Goal: Communication & Community: Share content

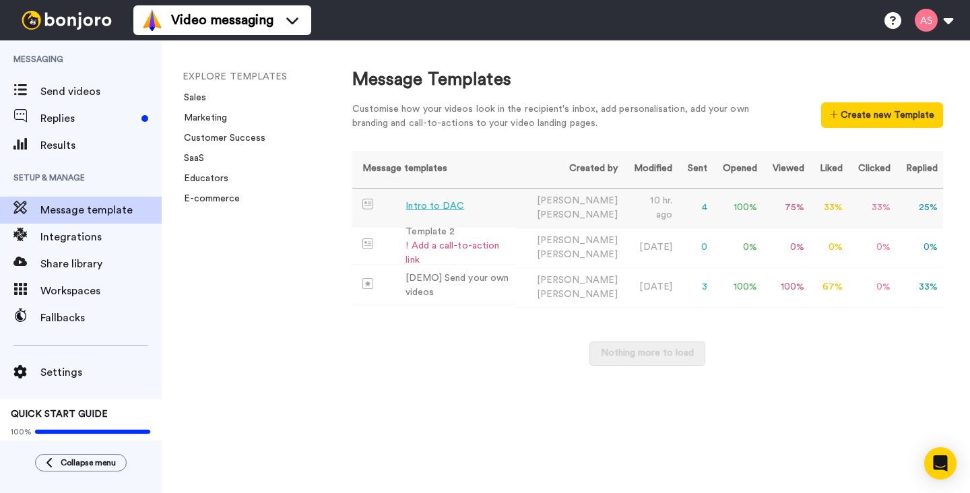
click at [422, 204] on div "Intro to DAC" at bounding box center [435, 206] width 59 height 14
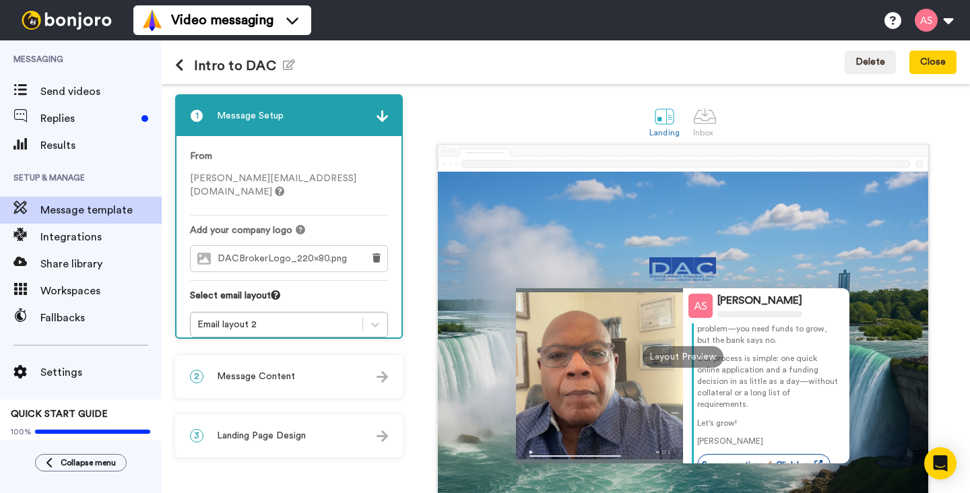
scroll to position [60, 0]
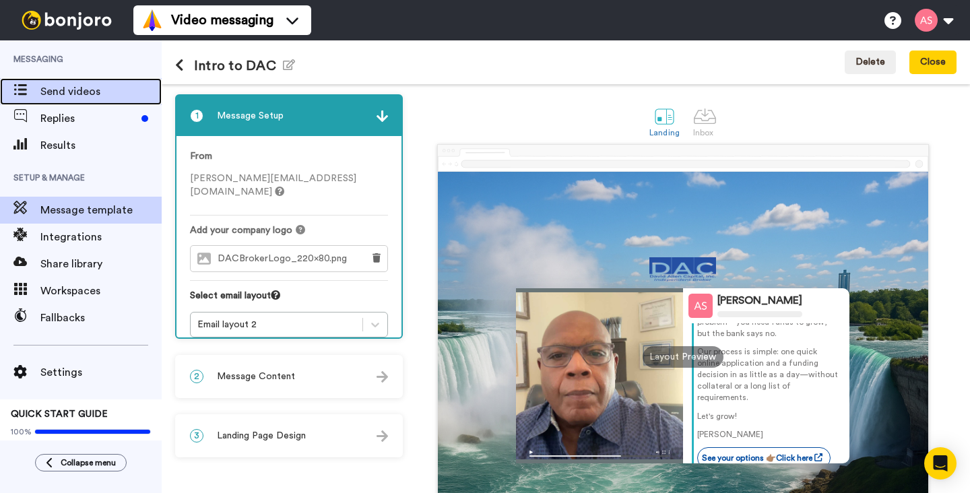
click at [93, 88] on span "Send videos" at bounding box center [100, 92] width 121 height 16
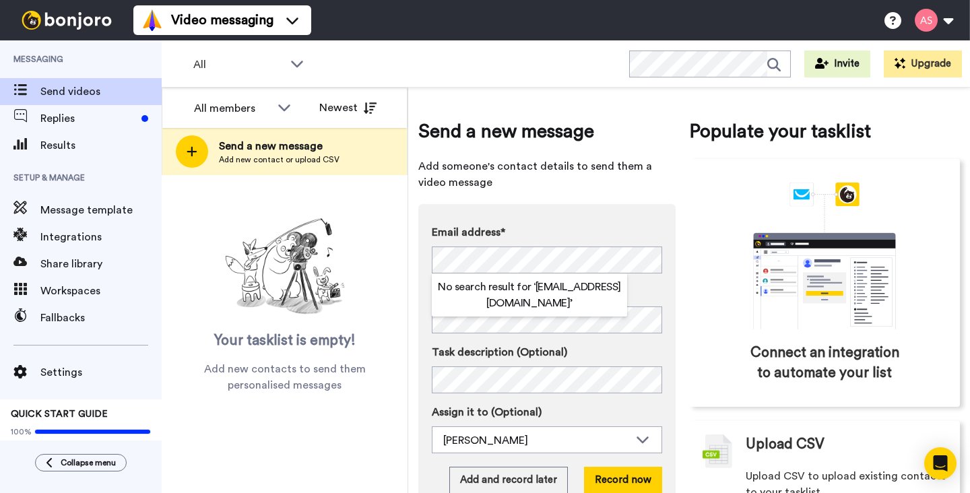
click at [662, 179] on span "Add someone's contact details to send them a video message" at bounding box center [546, 174] width 257 height 32
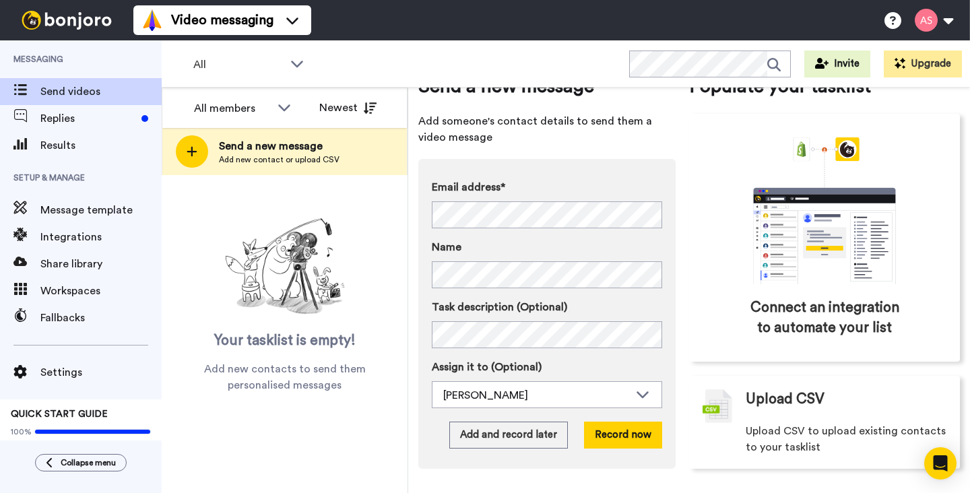
scroll to position [44, 0]
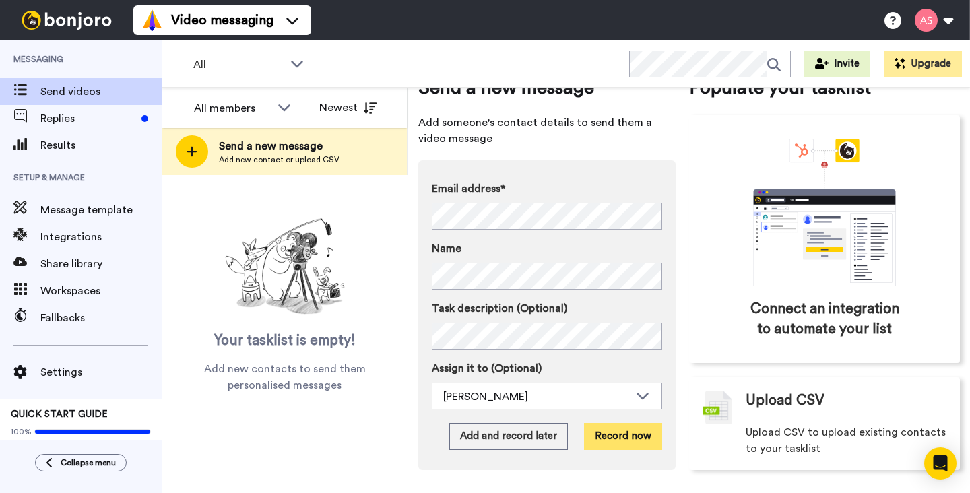
click at [612, 439] on button "Record now" at bounding box center [623, 436] width 78 height 27
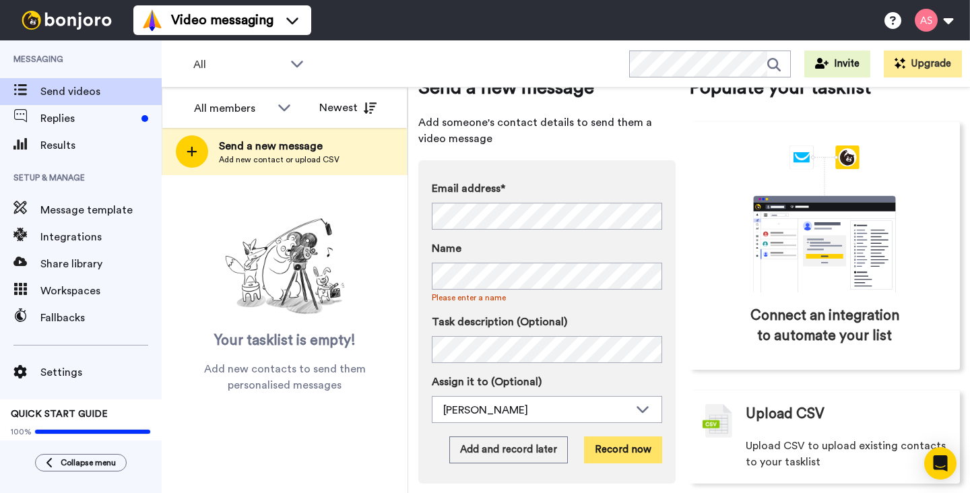
click at [612, 449] on button "Record now" at bounding box center [623, 450] width 78 height 27
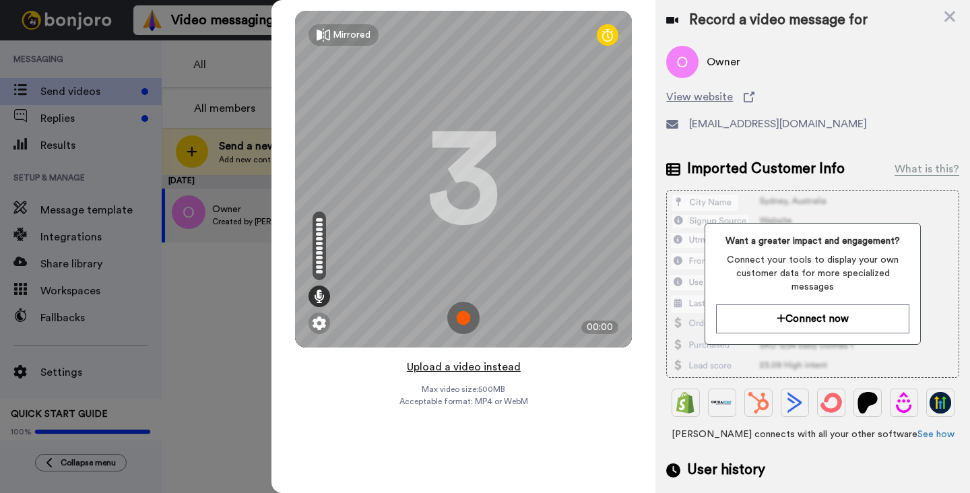
click at [461, 367] on button "Upload a video instead" at bounding box center [464, 367] width 122 height 18
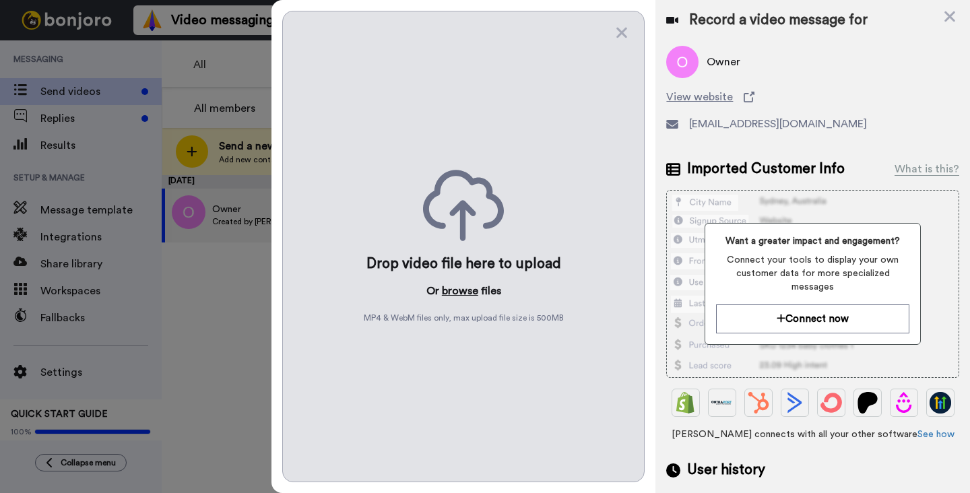
click at [462, 291] on button "browse" at bounding box center [460, 291] width 36 height 16
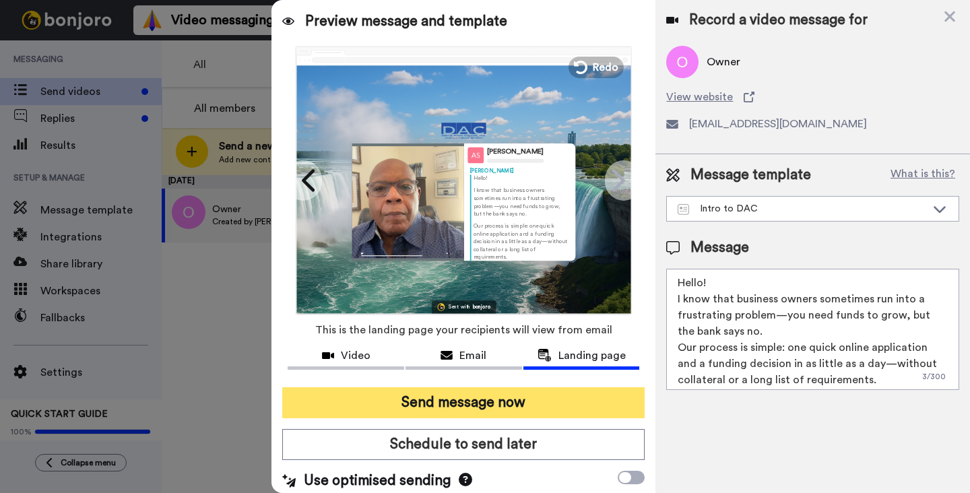
click at [473, 402] on button "Send message now" at bounding box center [463, 402] width 362 height 31
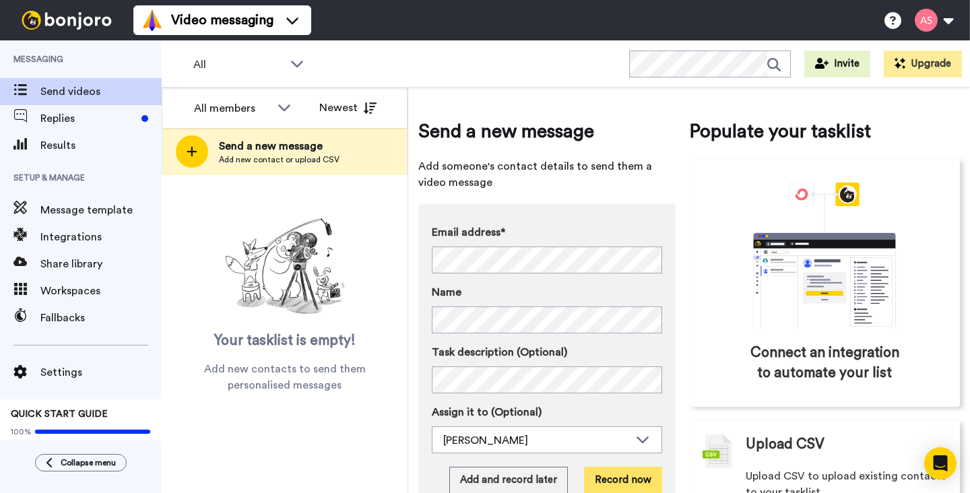
click at [619, 481] on button "Record now" at bounding box center [623, 480] width 78 height 27
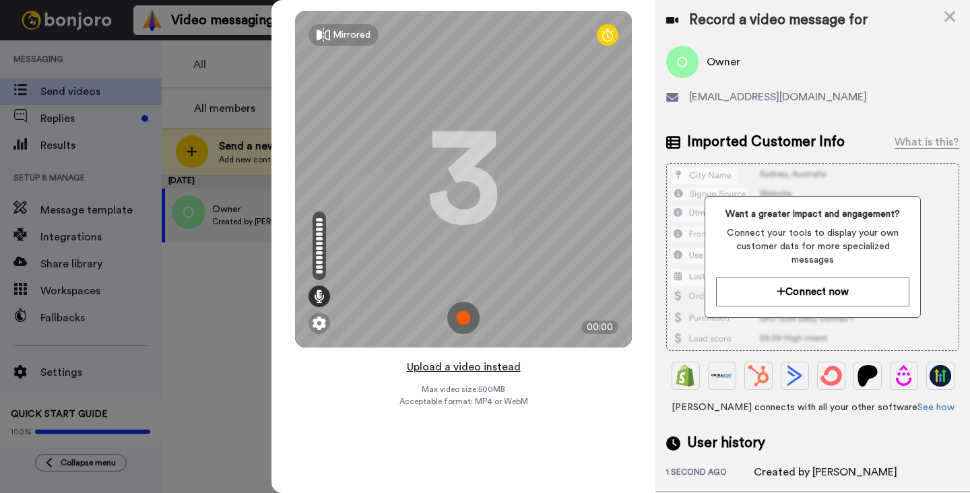
click at [449, 369] on button "Upload a video instead" at bounding box center [464, 367] width 122 height 18
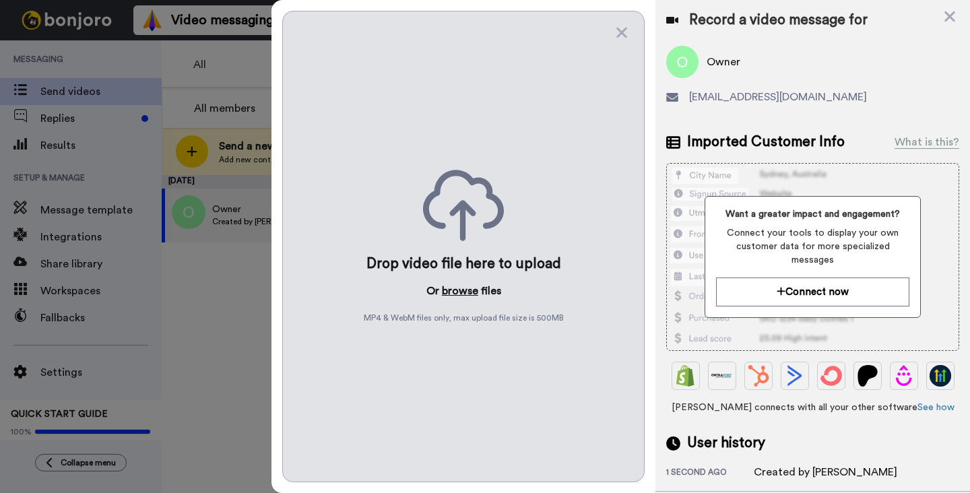
click at [457, 289] on button "browse" at bounding box center [460, 291] width 36 height 16
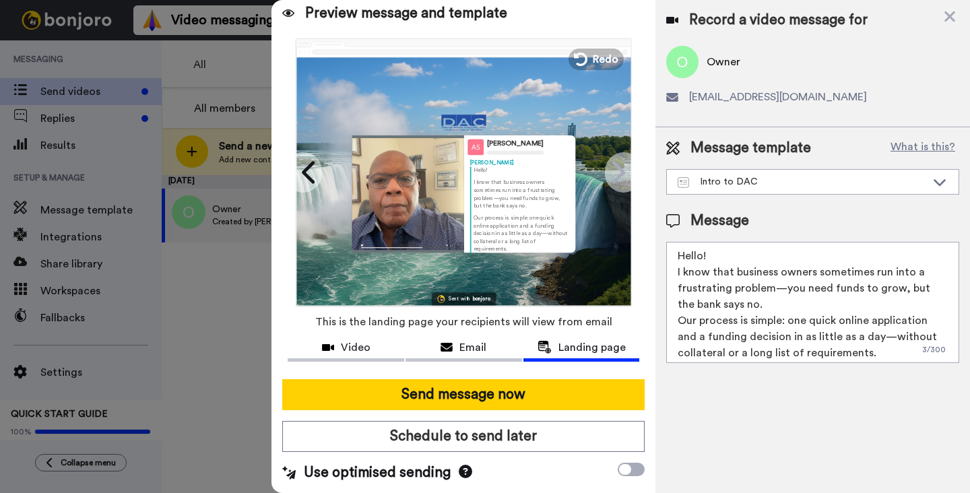
scroll to position [8, 0]
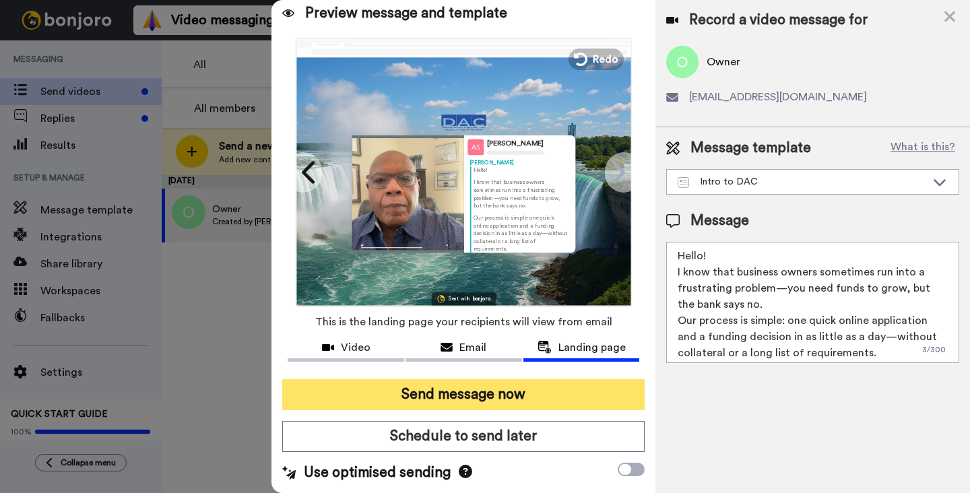
click at [547, 391] on button "Send message now" at bounding box center [463, 394] width 362 height 31
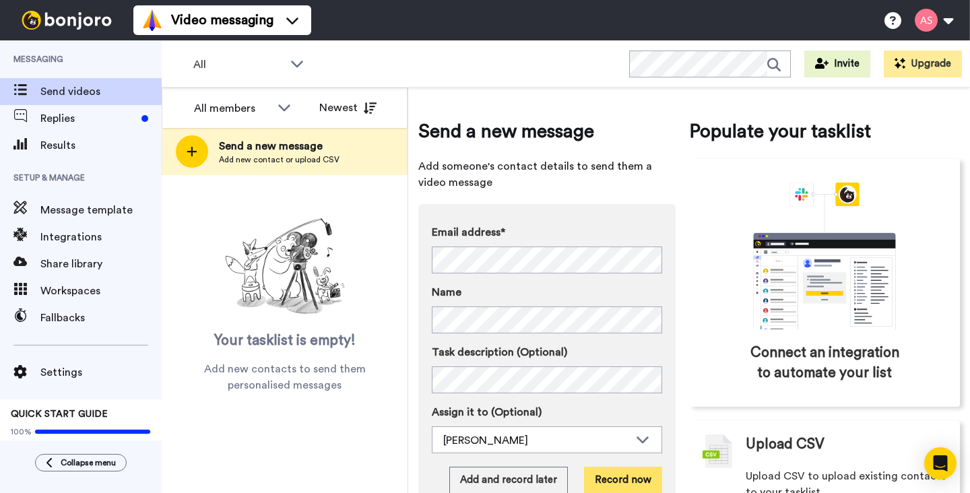
click at [629, 478] on button "Record now" at bounding box center [623, 480] width 78 height 27
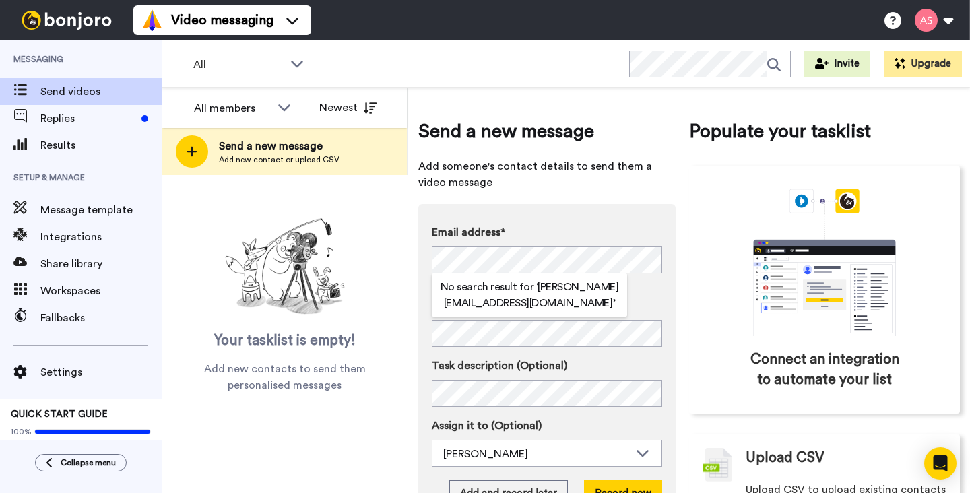
click at [649, 303] on label "Name" at bounding box center [547, 306] width 230 height 16
click at [624, 287] on h2 "No search result for ‘ tony@buffalosbestgrill.com ’" at bounding box center [529, 295] width 195 height 32
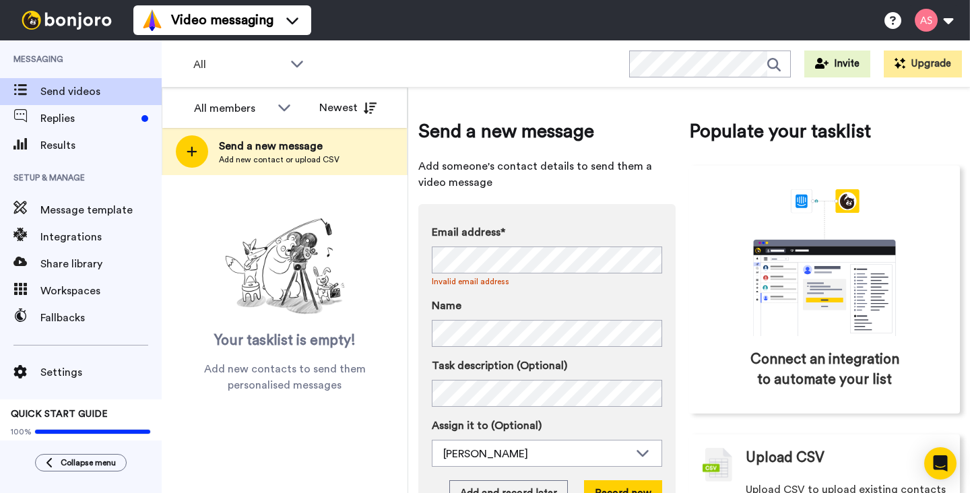
click at [658, 302] on label "Name" at bounding box center [547, 306] width 230 height 16
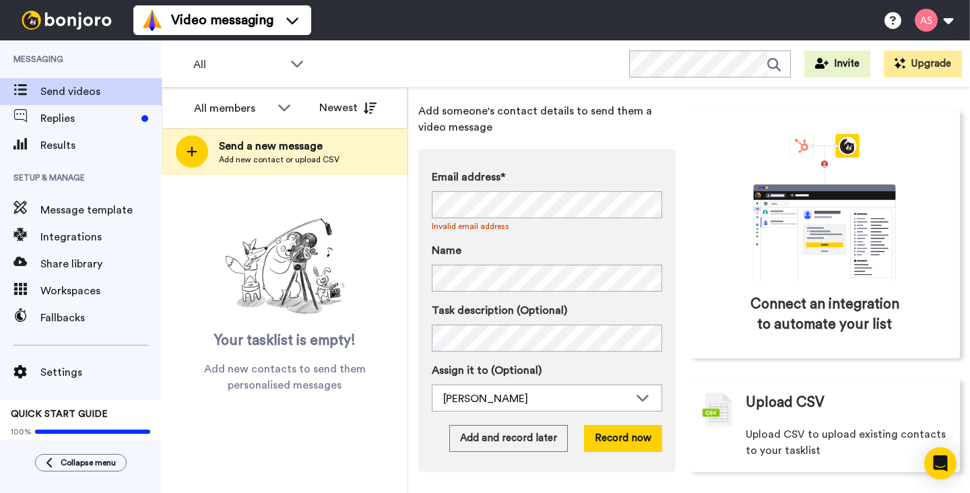
scroll to position [59, 0]
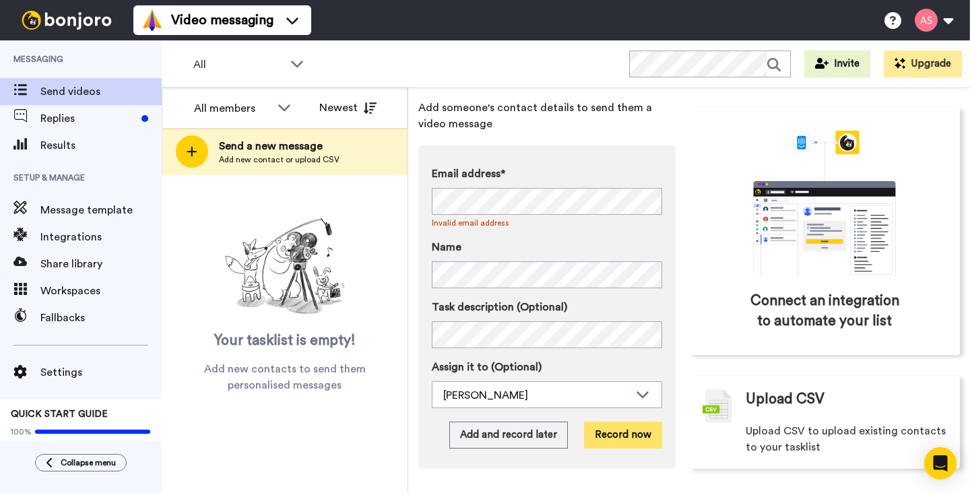
click at [616, 440] on button "Record now" at bounding box center [623, 435] width 78 height 27
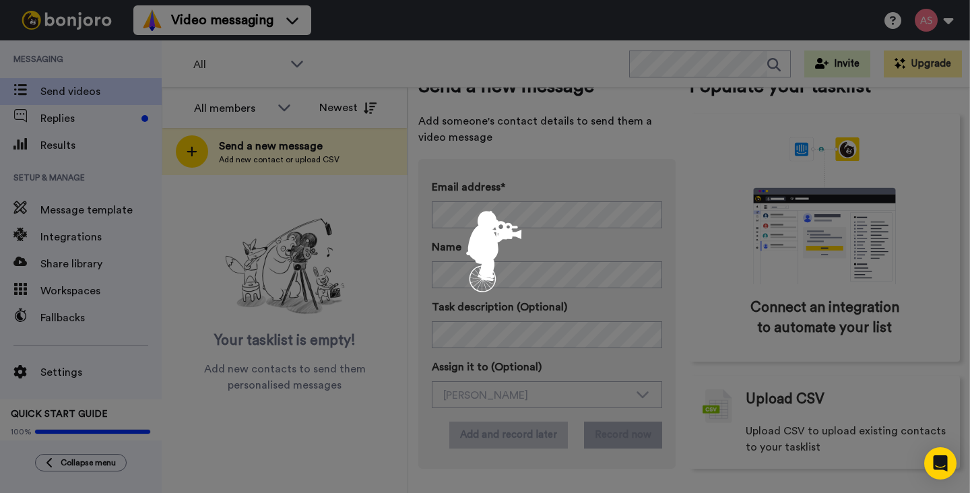
scroll to position [45, 0]
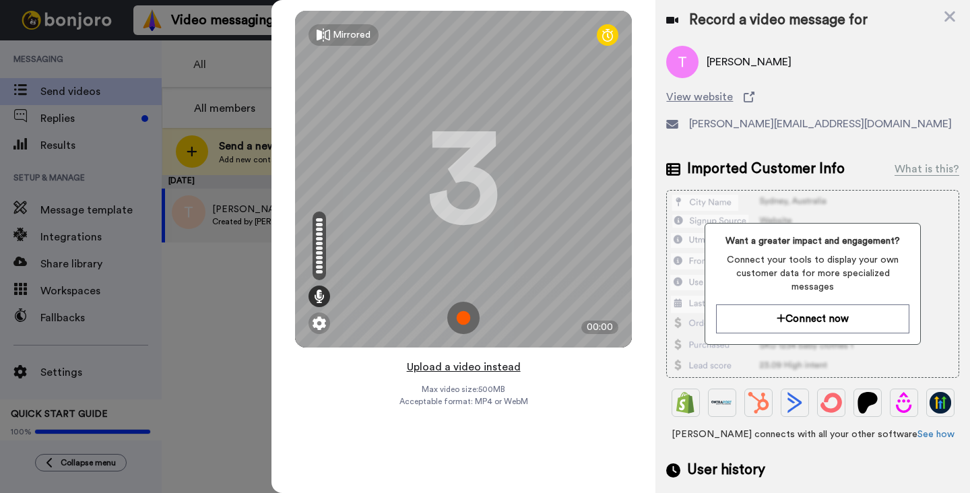
click at [454, 367] on button "Upload a video instead" at bounding box center [464, 367] width 122 height 18
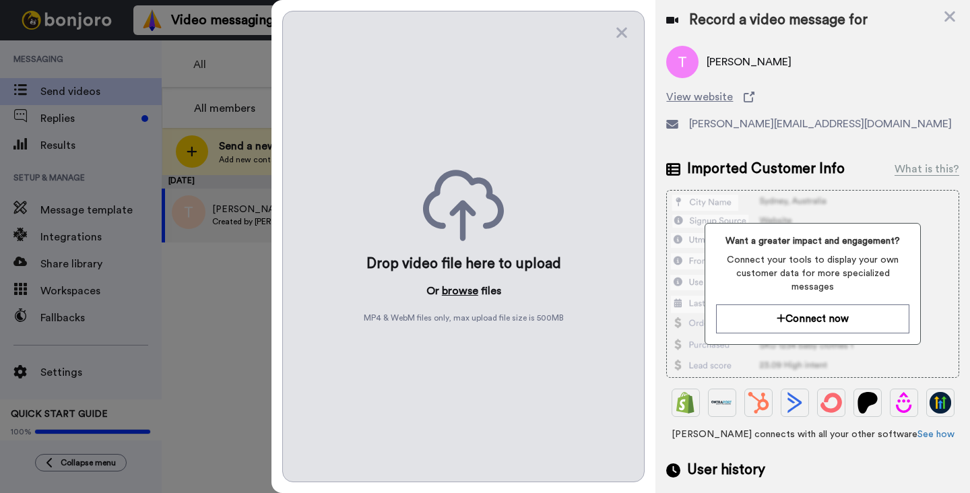
click at [461, 292] on button "browse" at bounding box center [460, 291] width 36 height 16
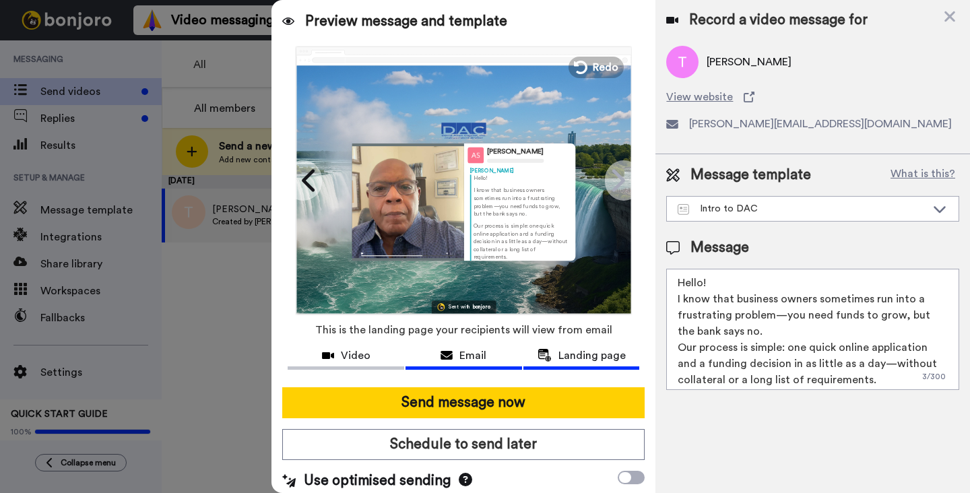
click at [477, 358] on span "Email" at bounding box center [473, 356] width 27 height 16
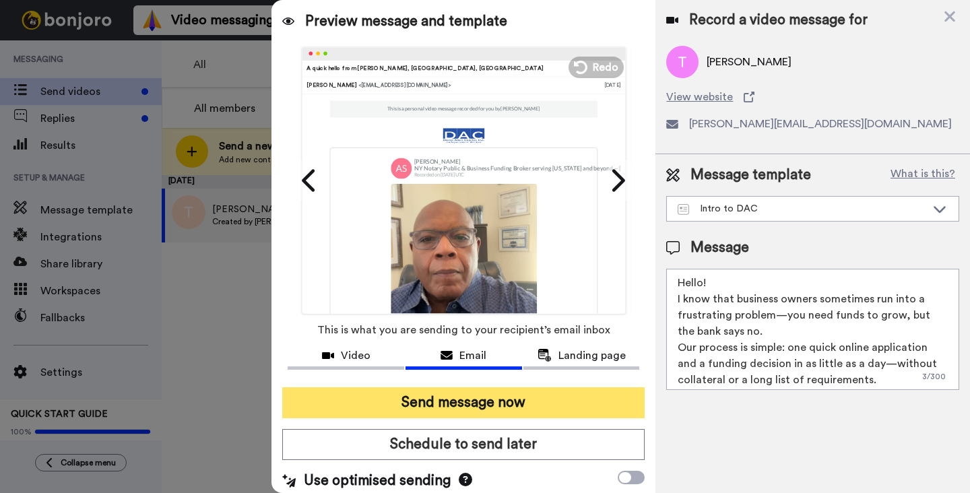
click at [484, 403] on button "Send message now" at bounding box center [463, 402] width 362 height 31
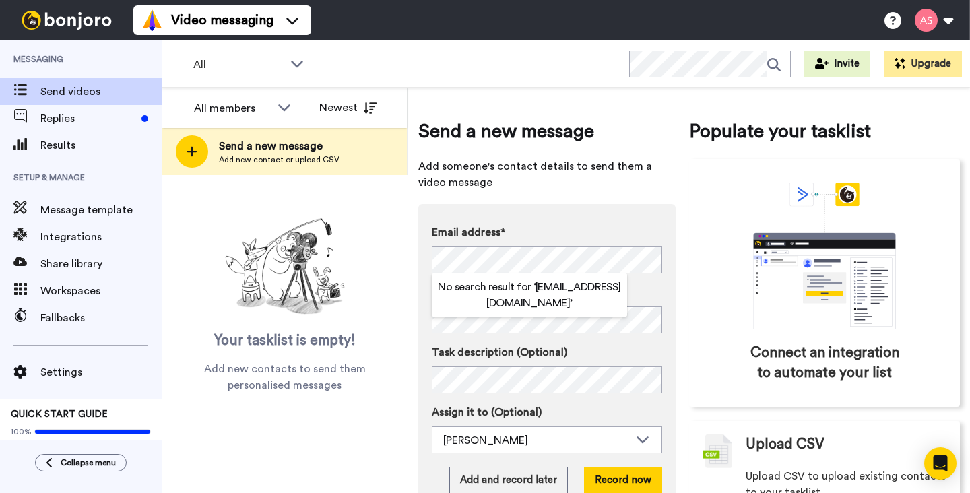
click at [638, 287] on label "Name" at bounding box center [547, 292] width 230 height 16
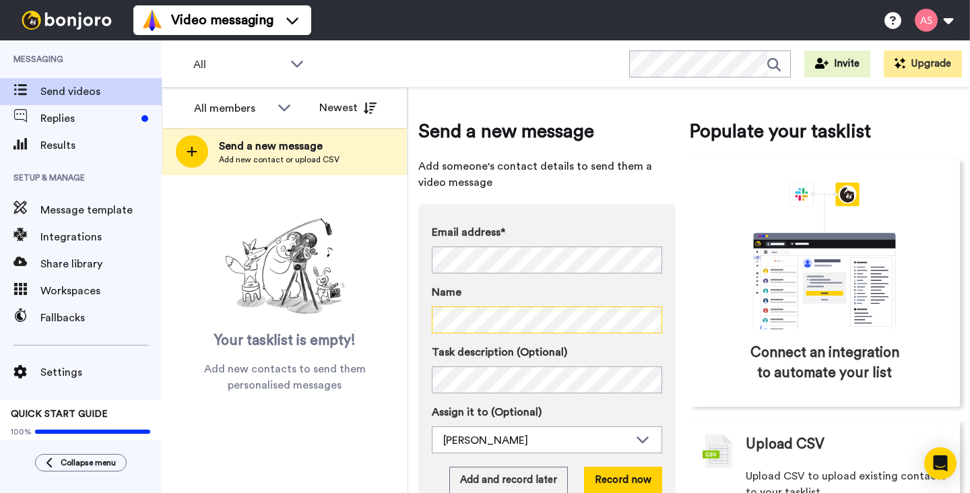
scroll to position [45, 0]
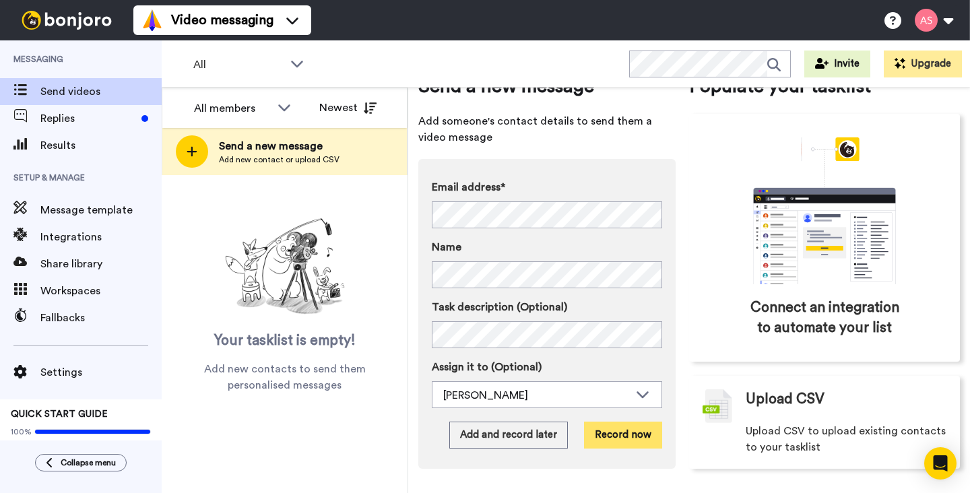
click at [614, 433] on button "Record now" at bounding box center [623, 435] width 78 height 27
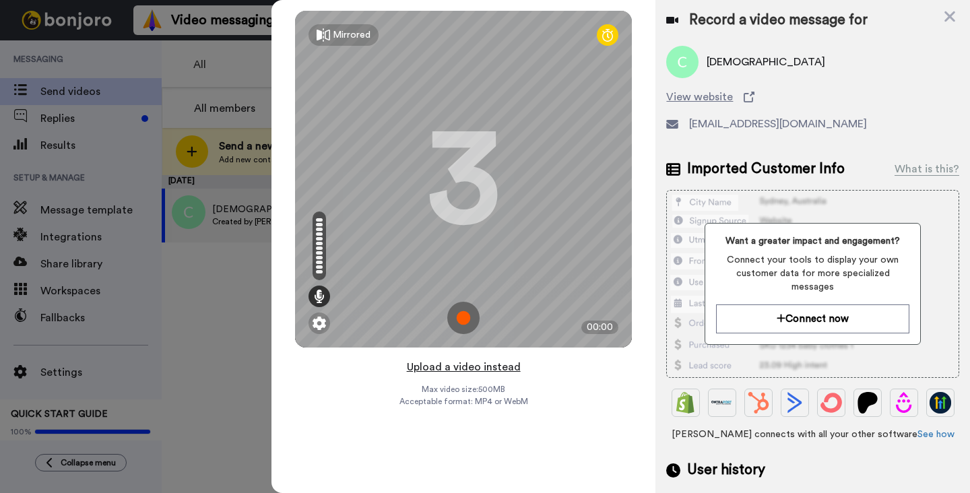
click at [483, 369] on button "Upload a video instead" at bounding box center [464, 367] width 122 height 18
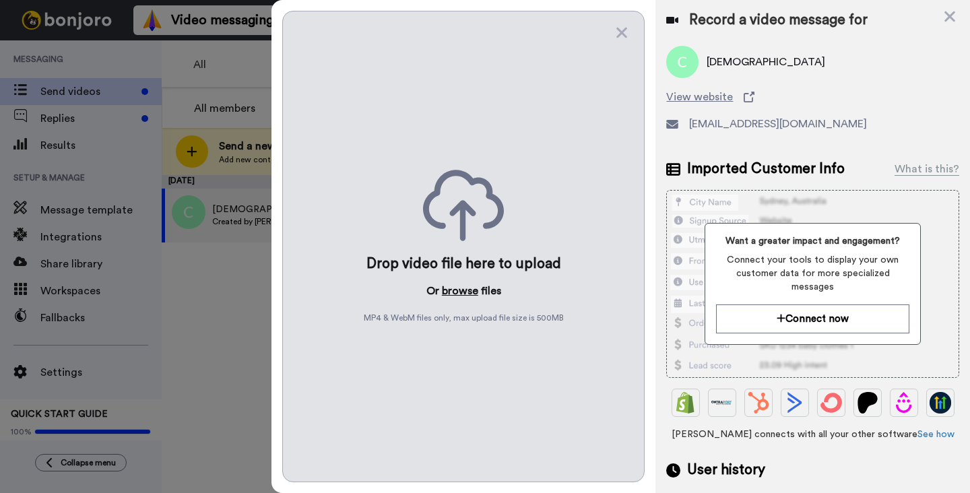
click at [457, 290] on button "browse" at bounding box center [460, 291] width 36 height 16
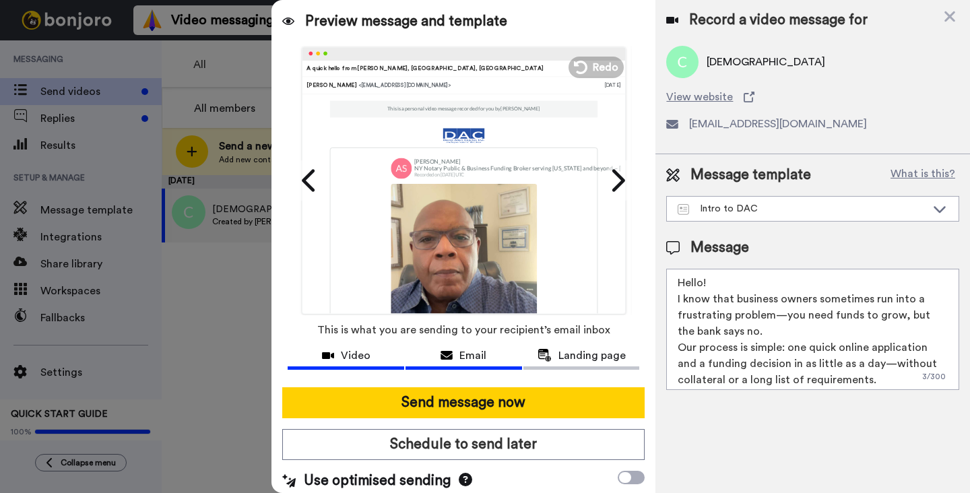
click at [352, 351] on span "Video" at bounding box center [356, 356] width 30 height 16
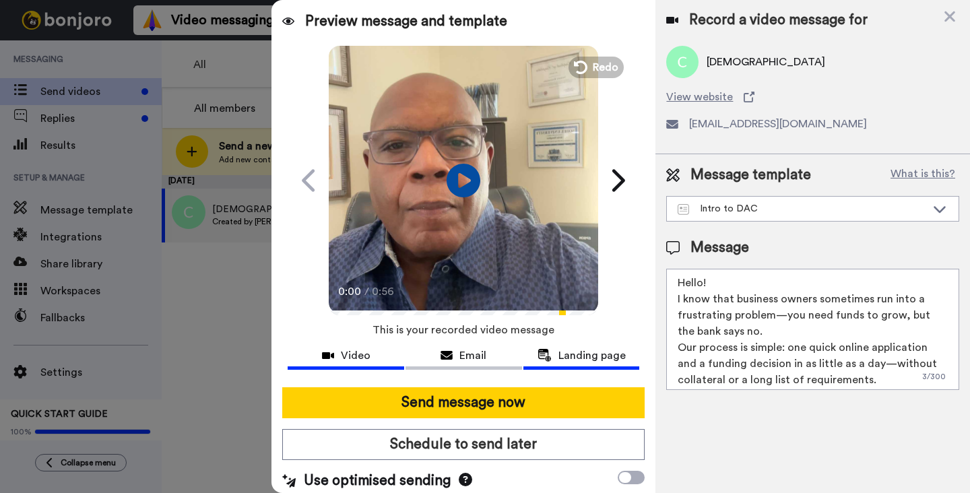
click at [590, 360] on span "Landing page" at bounding box center [592, 356] width 67 height 16
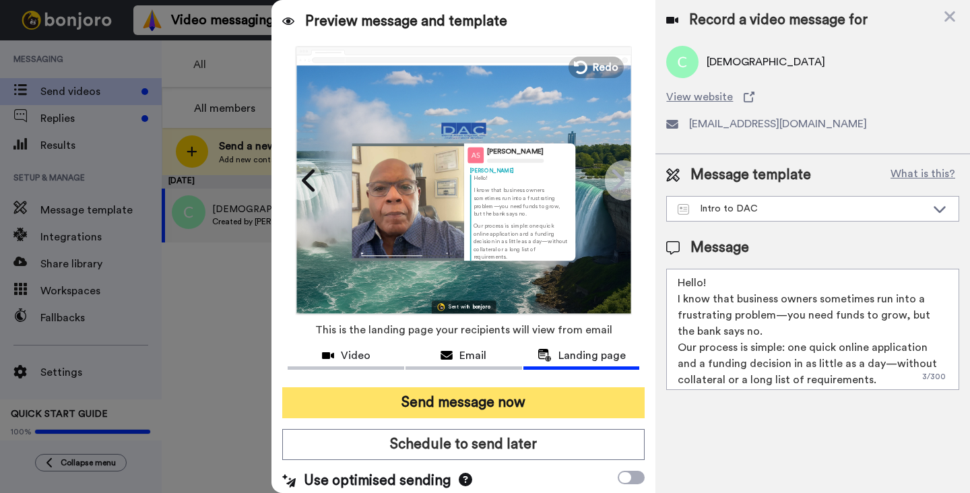
click at [505, 401] on button "Send message now" at bounding box center [463, 402] width 362 height 31
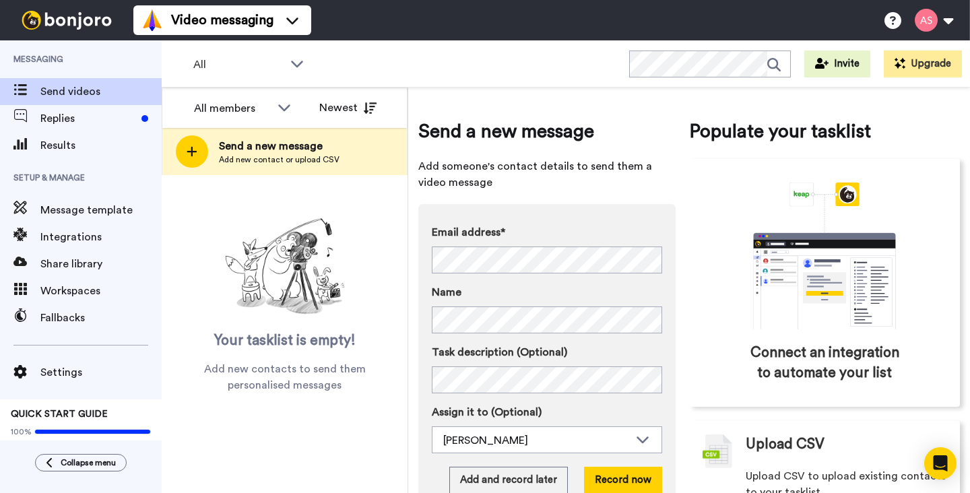
scroll to position [1, 0]
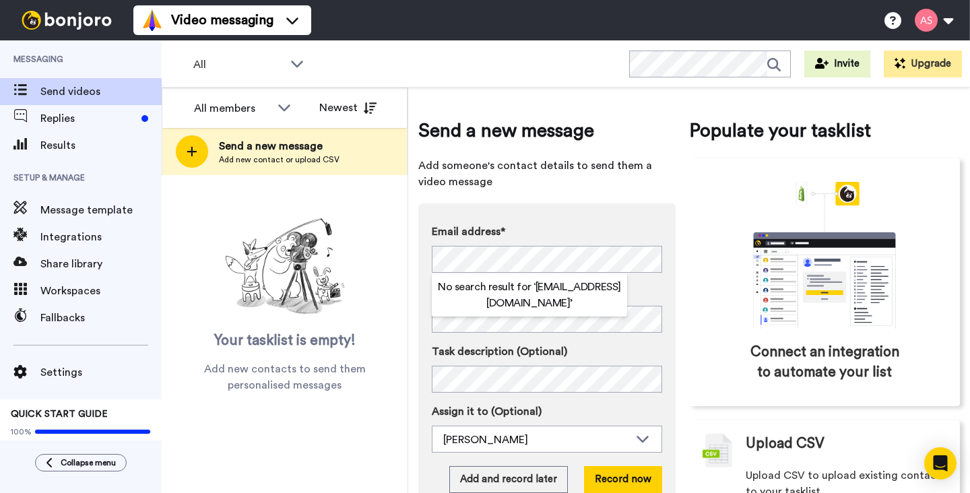
click at [683, 218] on div "Send a new message Add someone's contact details to send them a video message E…" at bounding box center [689, 315] width 542 height 437
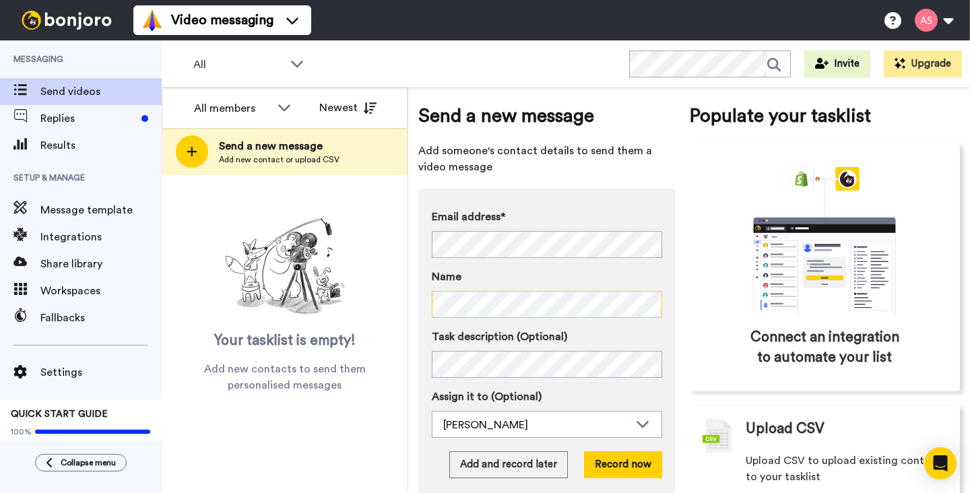
scroll to position [45, 0]
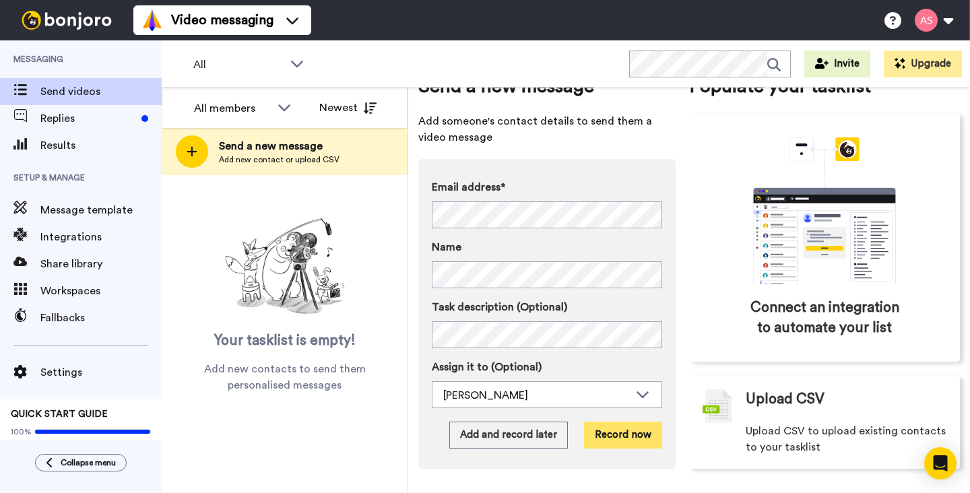
click at [623, 434] on button "Record now" at bounding box center [623, 435] width 78 height 27
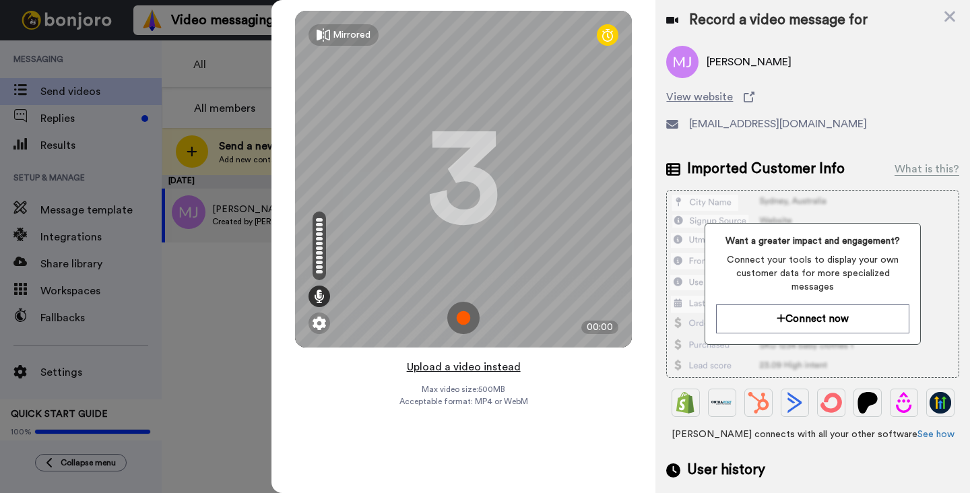
click at [455, 369] on button "Upload a video instead" at bounding box center [464, 367] width 122 height 18
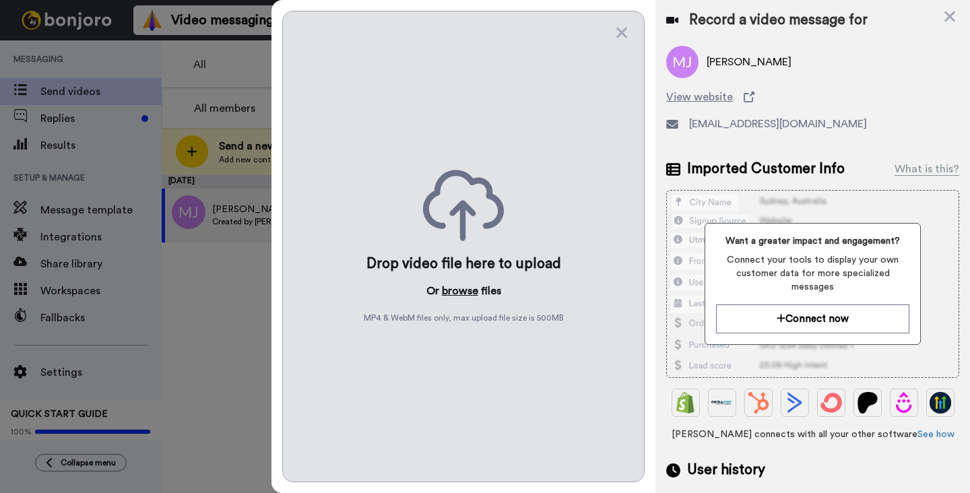
click at [459, 285] on button "browse" at bounding box center [460, 291] width 36 height 16
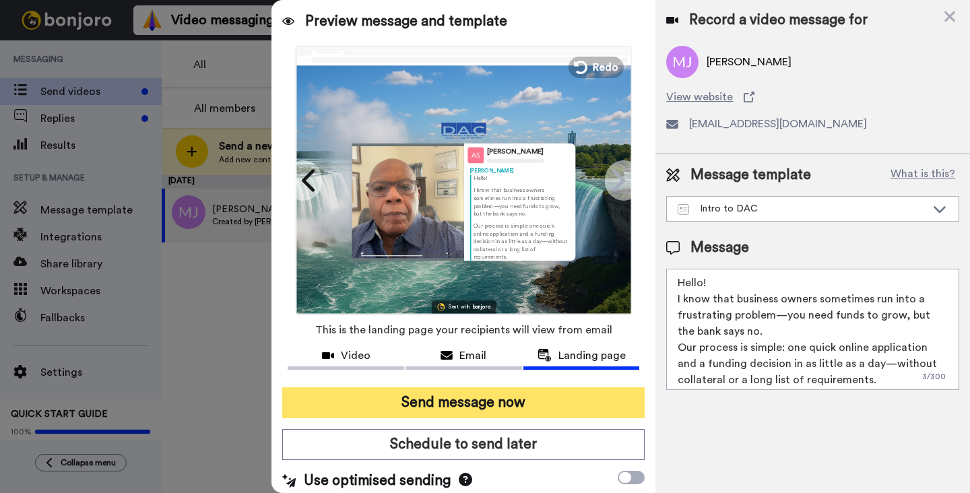
click at [476, 407] on button "Send message now" at bounding box center [463, 402] width 362 height 31
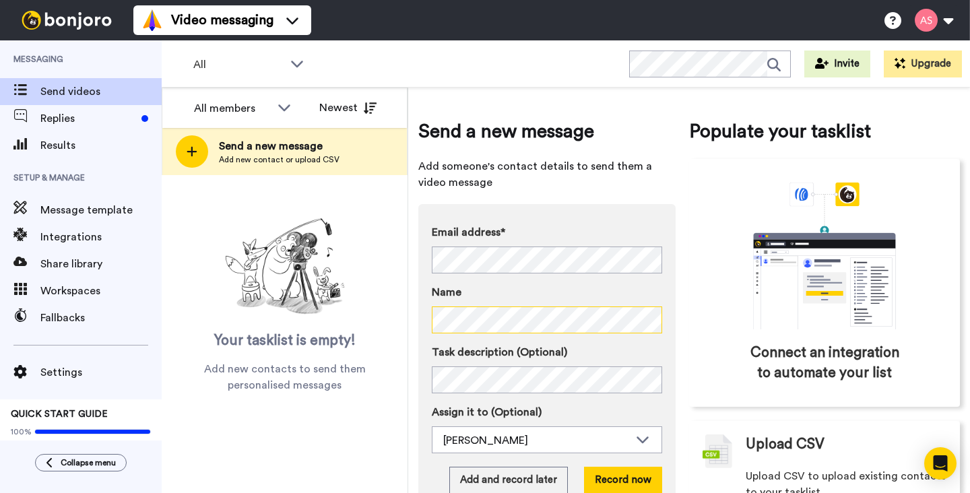
scroll to position [45, 0]
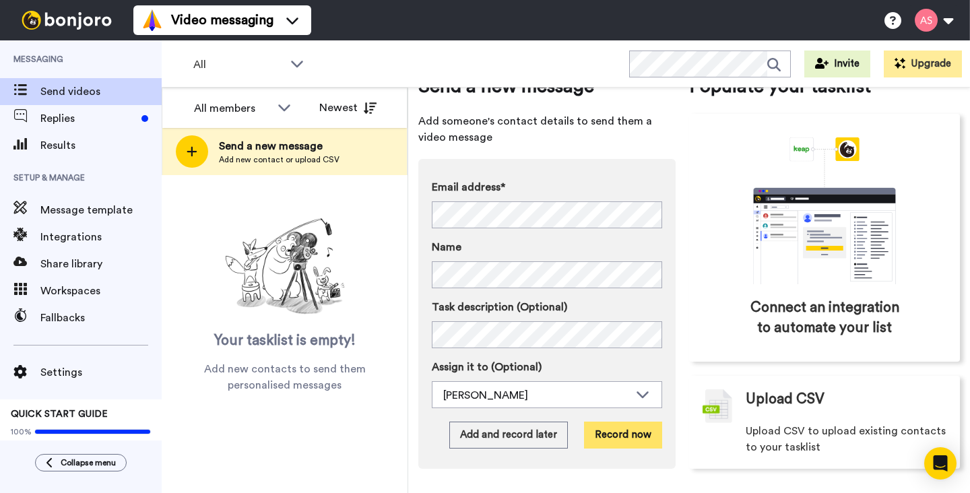
click at [629, 435] on button "Record now" at bounding box center [623, 435] width 78 height 27
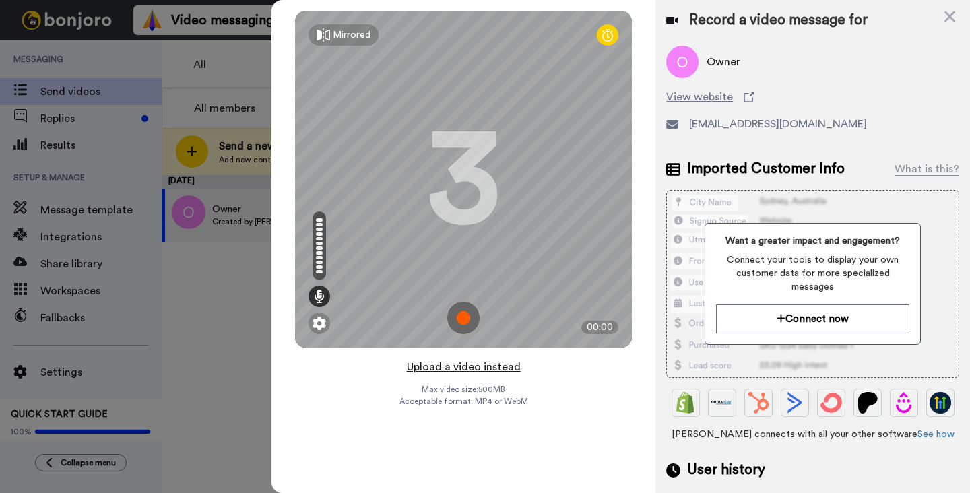
click at [463, 371] on button "Upload a video instead" at bounding box center [464, 367] width 122 height 18
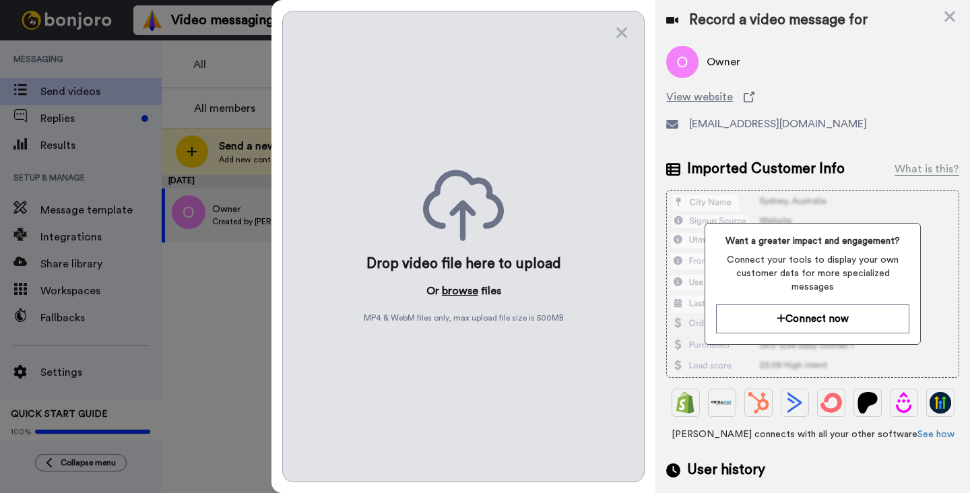
click at [457, 286] on button "browse" at bounding box center [460, 291] width 36 height 16
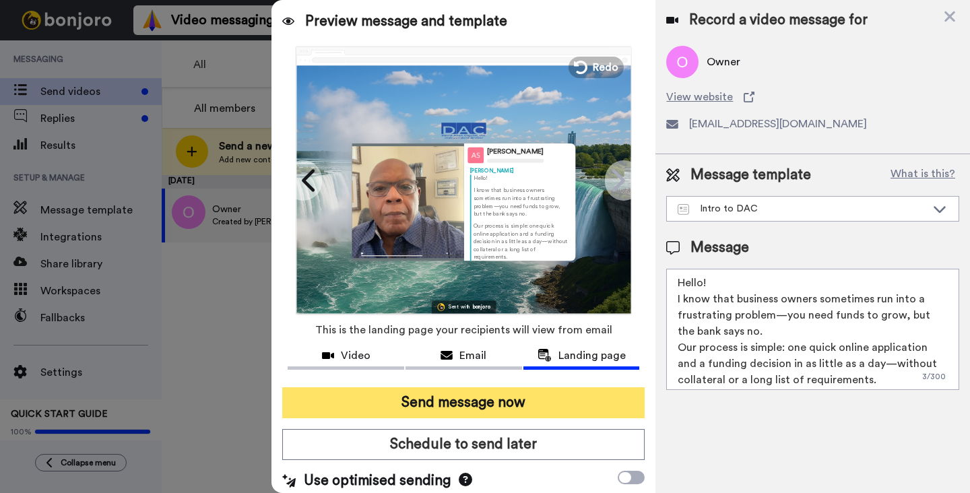
click at [468, 409] on button "Send message now" at bounding box center [463, 402] width 362 height 31
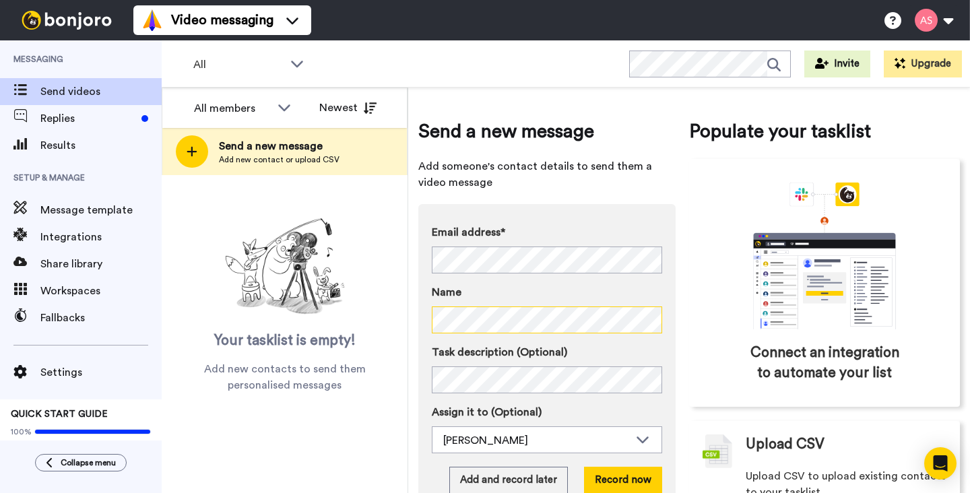
scroll to position [45, 0]
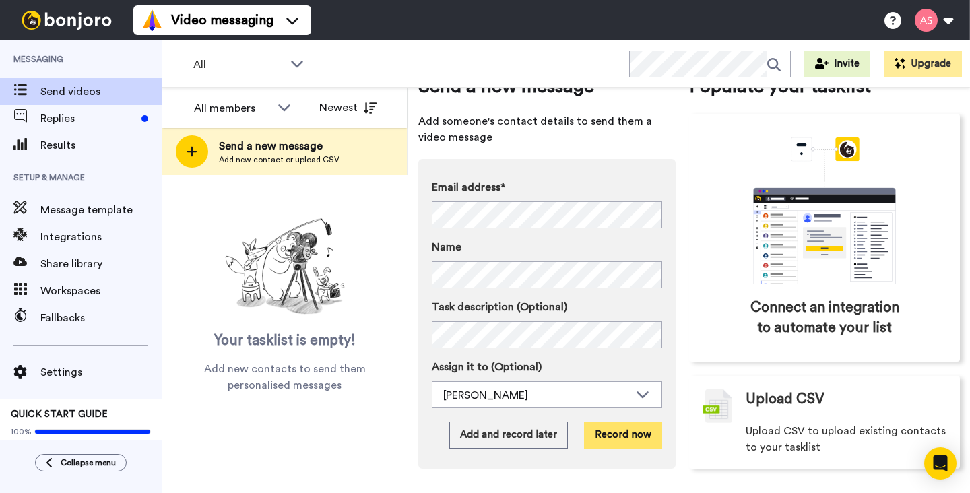
click at [629, 433] on button "Record now" at bounding box center [623, 435] width 78 height 27
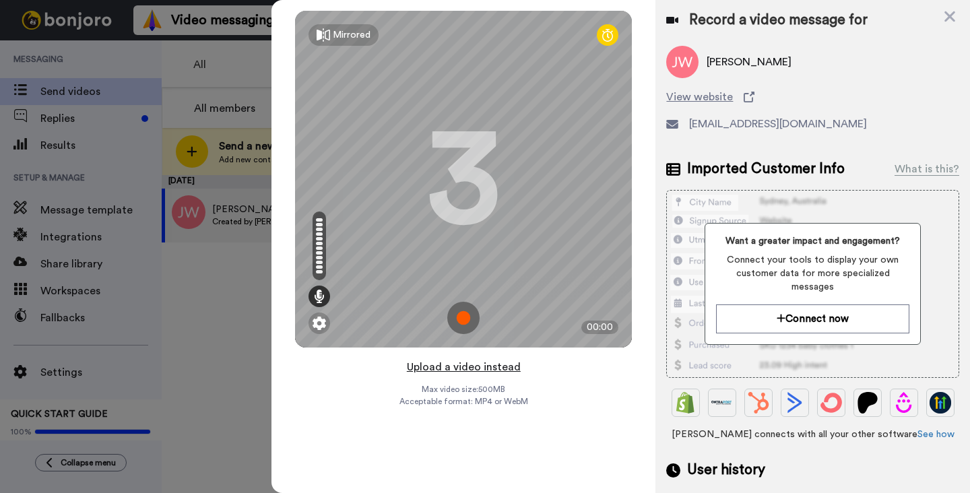
click at [471, 369] on button "Upload a video instead" at bounding box center [464, 367] width 122 height 18
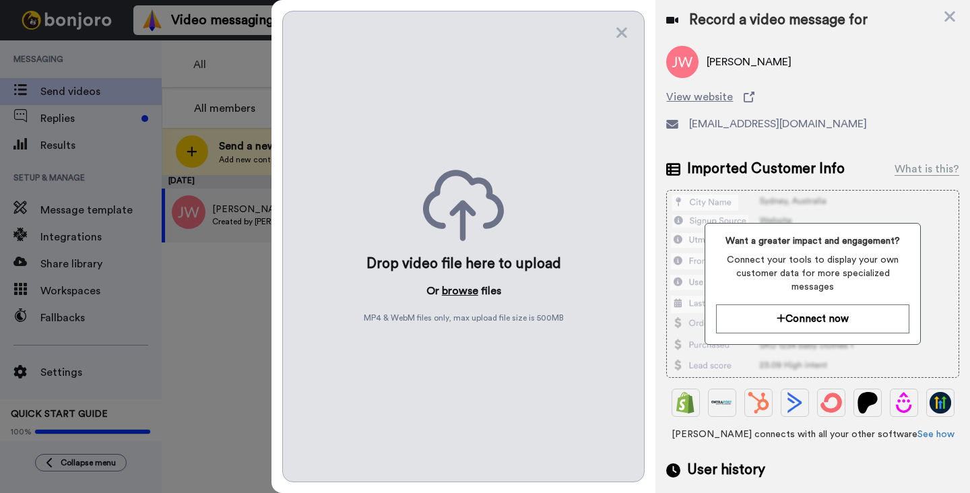
click at [460, 292] on button "browse" at bounding box center [460, 291] width 36 height 16
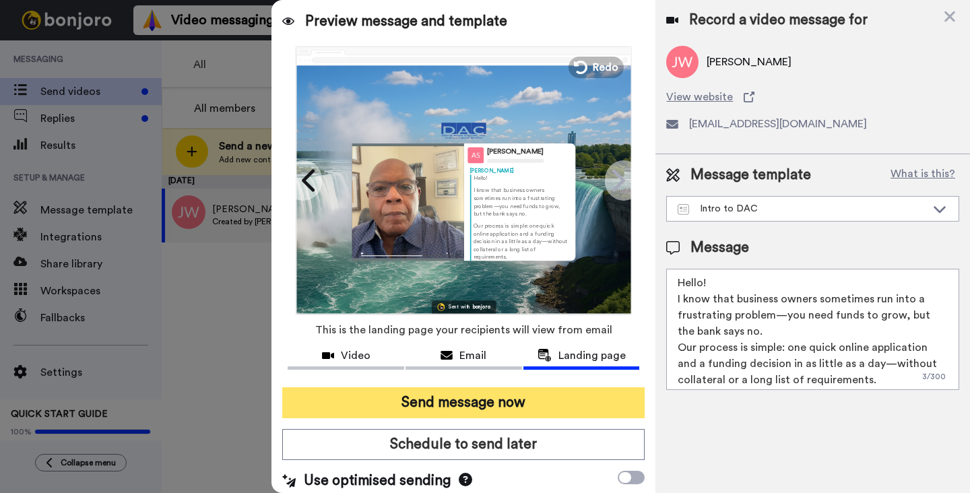
click at [482, 400] on button "Send message now" at bounding box center [463, 402] width 362 height 31
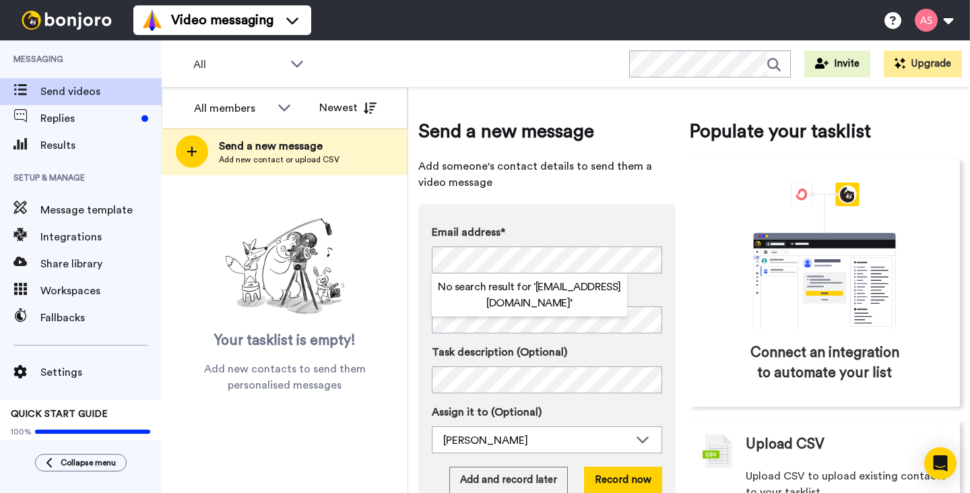
click at [639, 288] on label "Name" at bounding box center [547, 292] width 230 height 16
click at [645, 286] on label "Name" at bounding box center [547, 292] width 230 height 16
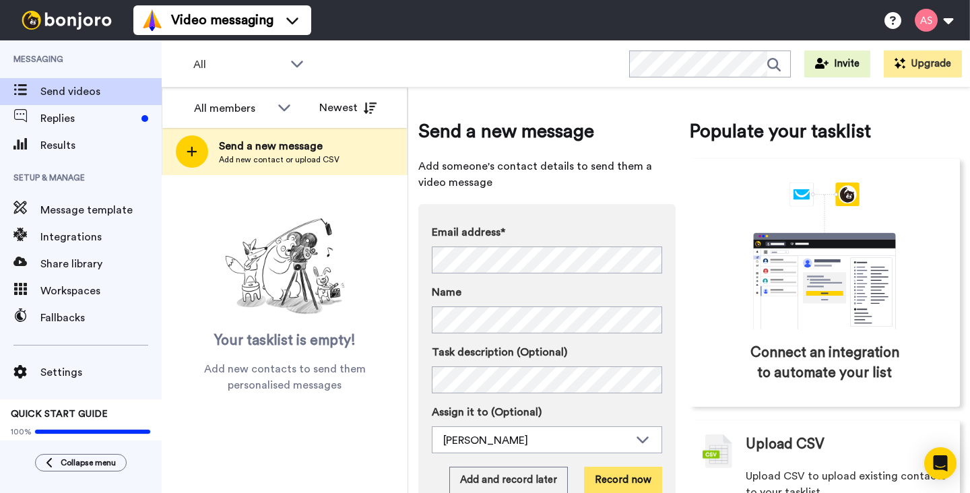
click at [635, 482] on button "Record now" at bounding box center [623, 480] width 78 height 27
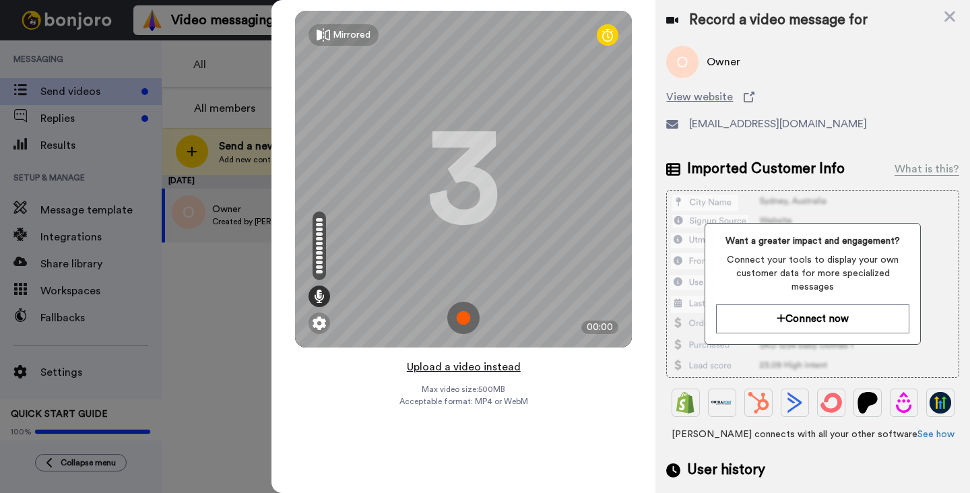
click at [501, 369] on button "Upload a video instead" at bounding box center [464, 367] width 122 height 18
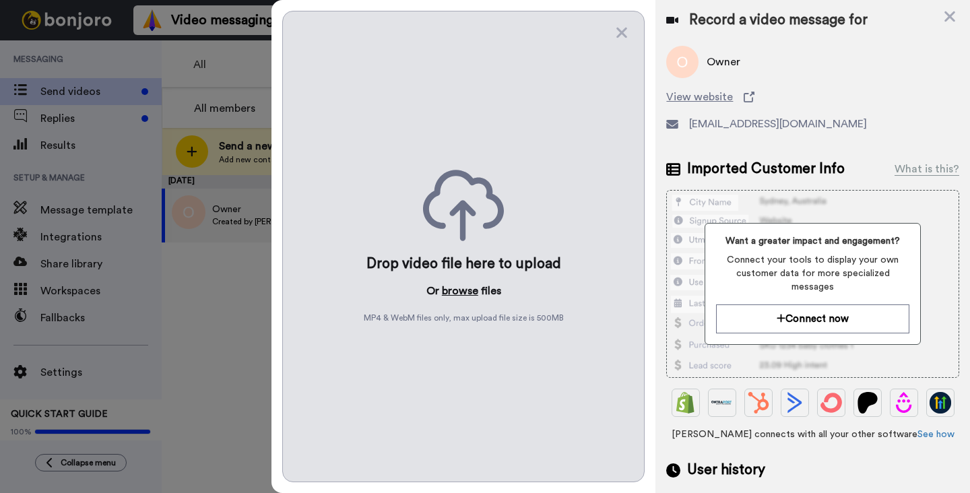
click at [465, 292] on button "browse" at bounding box center [460, 291] width 36 height 16
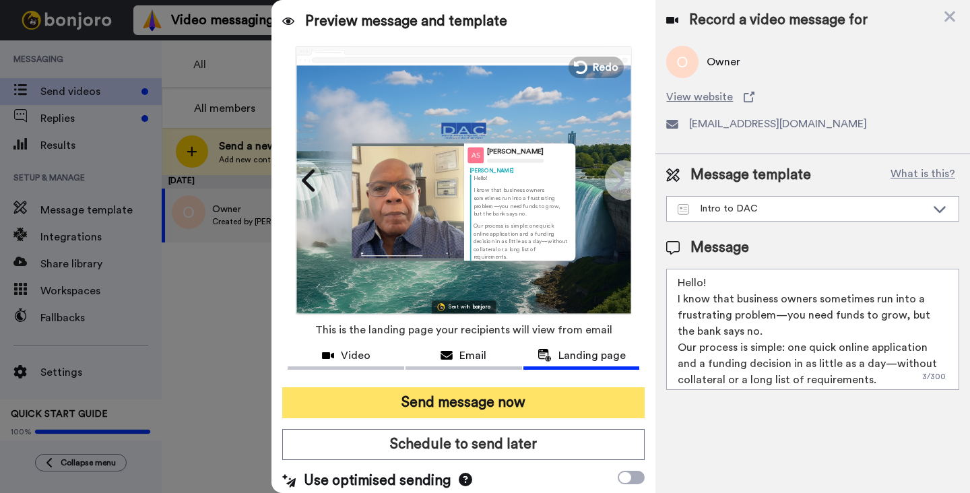
click at [473, 409] on button "Send message now" at bounding box center [463, 402] width 362 height 31
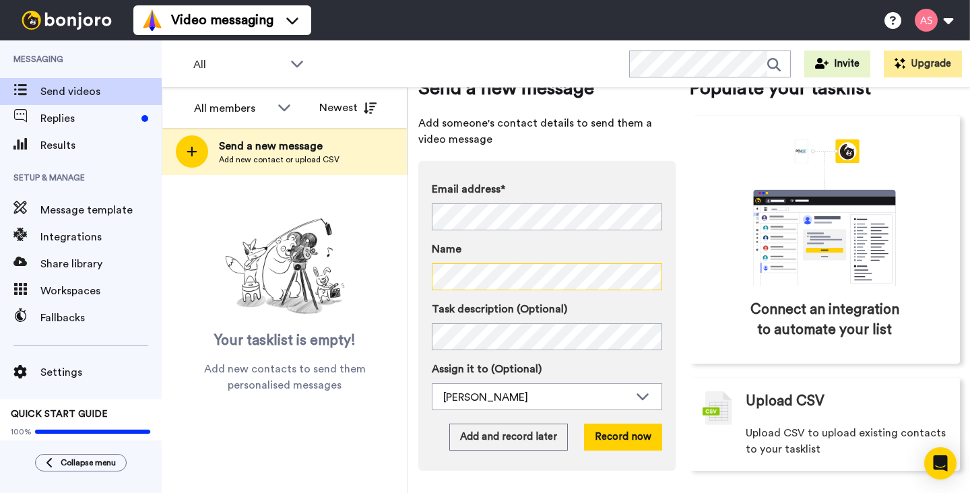
scroll to position [44, 0]
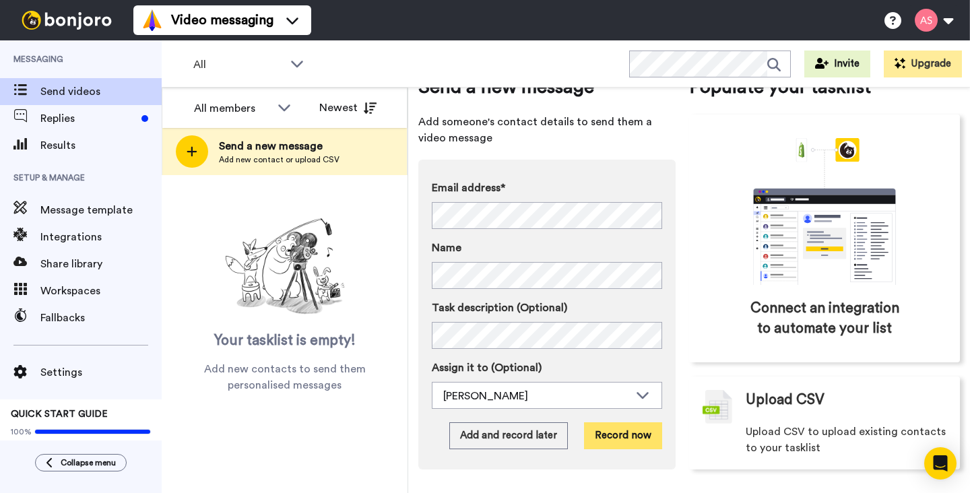
click at [621, 433] on button "Record now" at bounding box center [623, 435] width 78 height 27
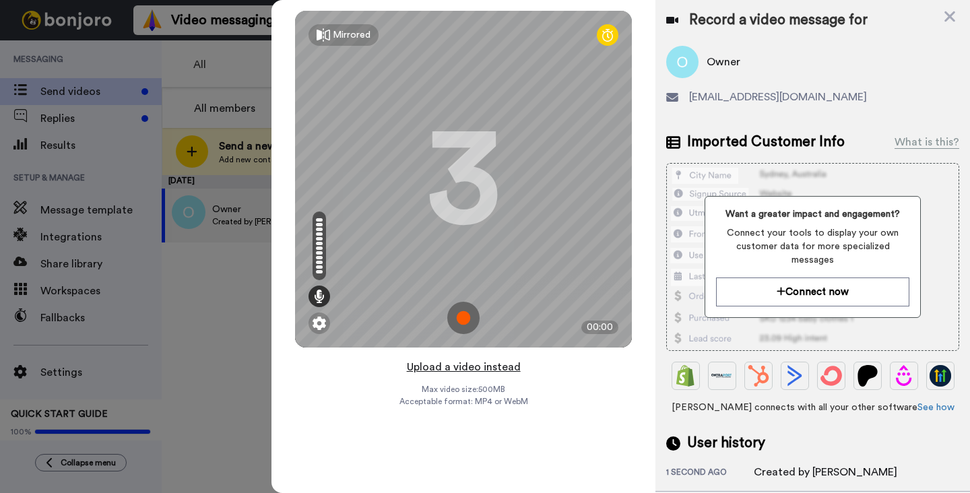
click at [460, 368] on button "Upload a video instead" at bounding box center [464, 367] width 122 height 18
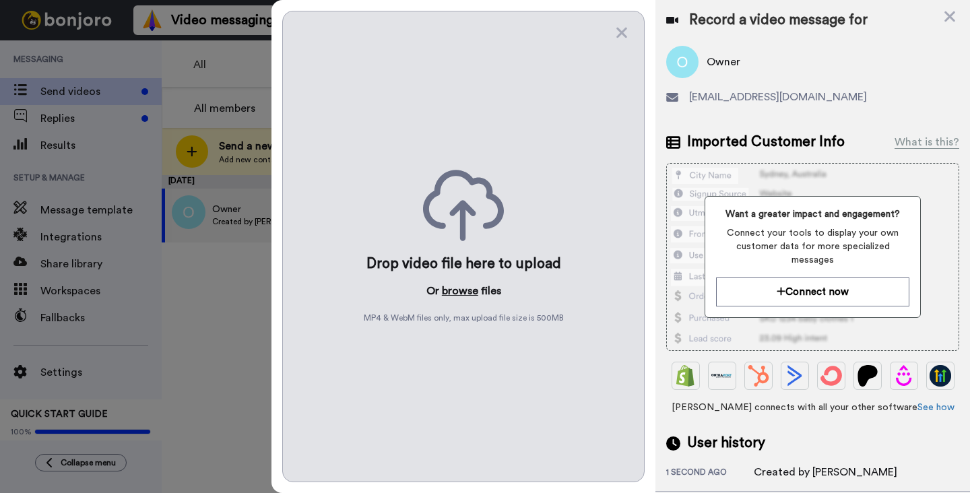
click at [454, 289] on button "browse" at bounding box center [460, 291] width 36 height 16
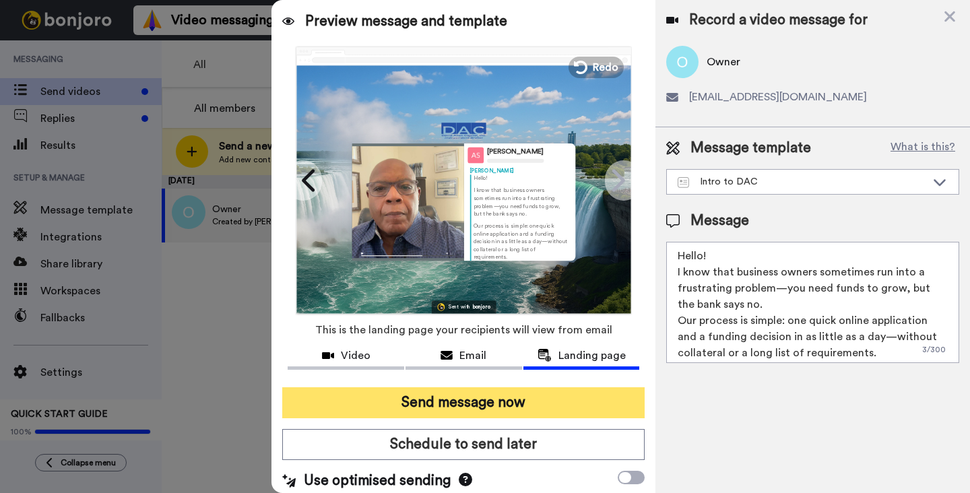
click at [472, 402] on button "Send message now" at bounding box center [463, 402] width 362 height 31
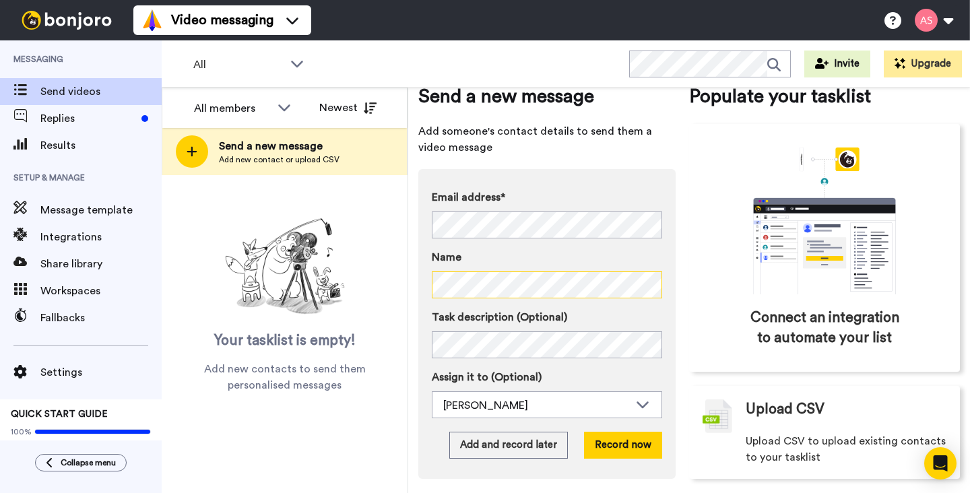
scroll to position [45, 0]
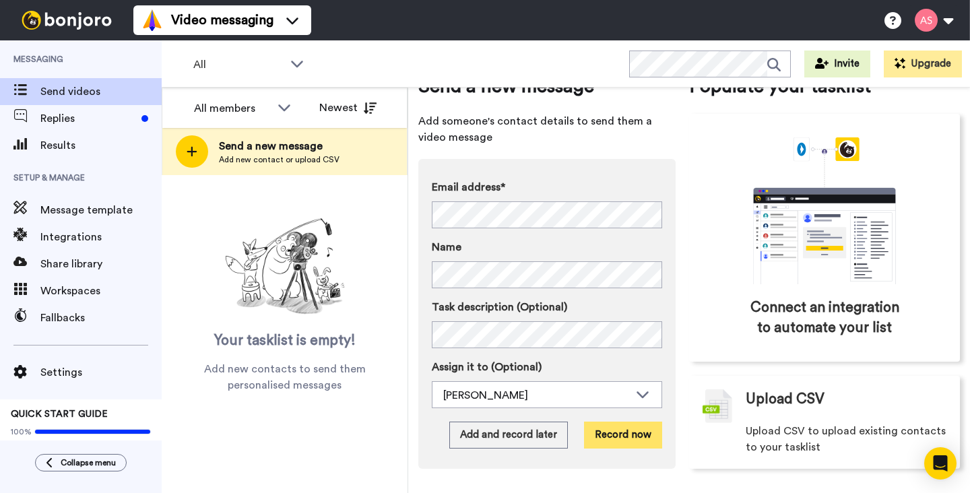
click at [631, 435] on button "Record now" at bounding box center [623, 435] width 78 height 27
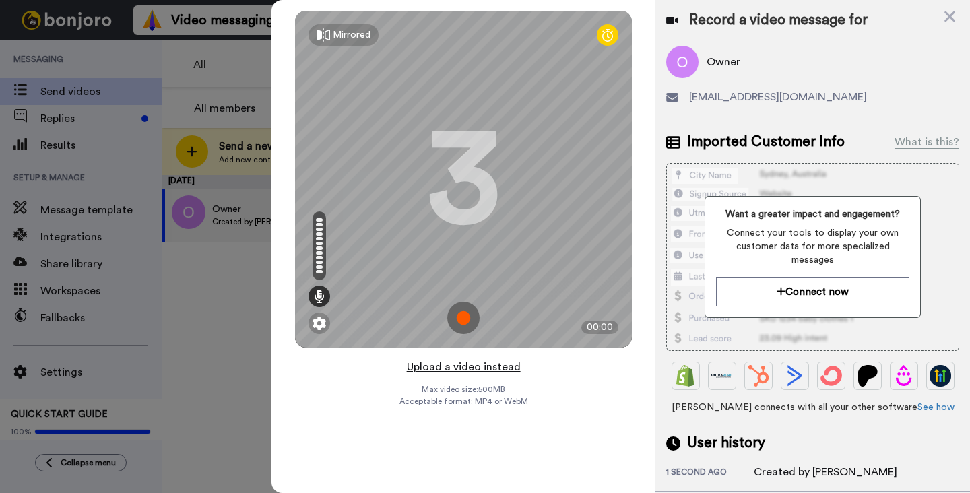
click at [476, 367] on button "Upload a video instead" at bounding box center [464, 367] width 122 height 18
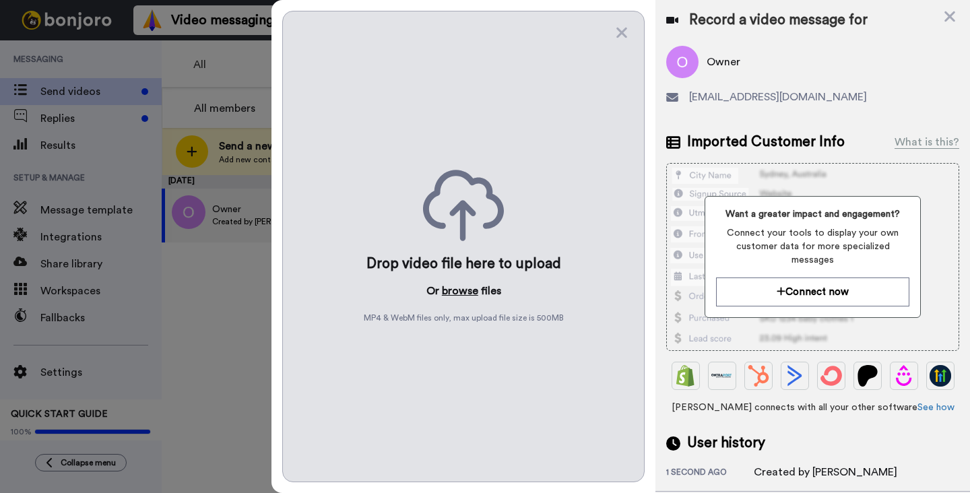
click at [460, 292] on button "browse" at bounding box center [460, 291] width 36 height 16
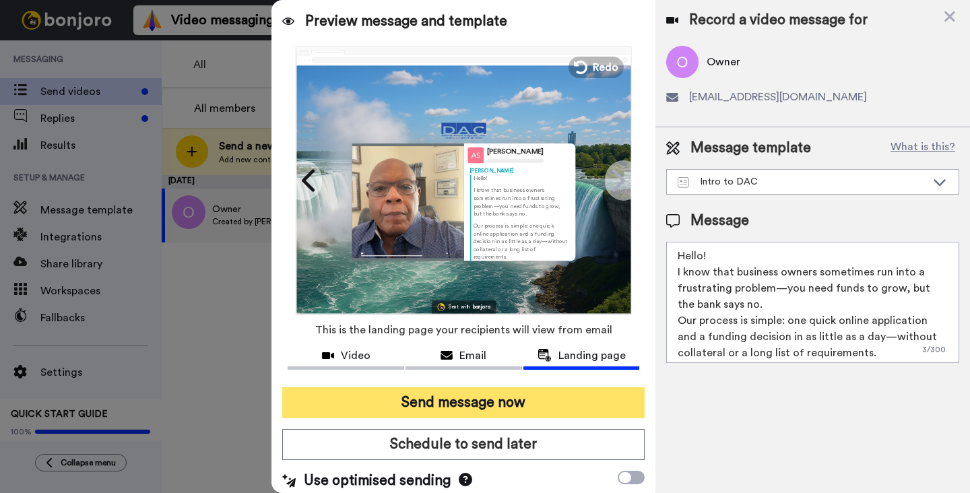
click at [480, 400] on button "Send message now" at bounding box center [463, 402] width 362 height 31
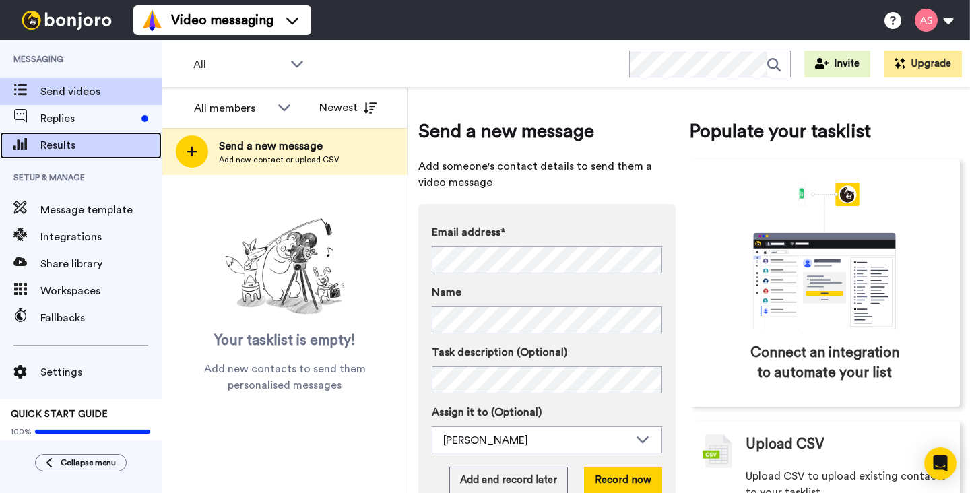
click at [103, 148] on span "Results" at bounding box center [100, 145] width 121 height 16
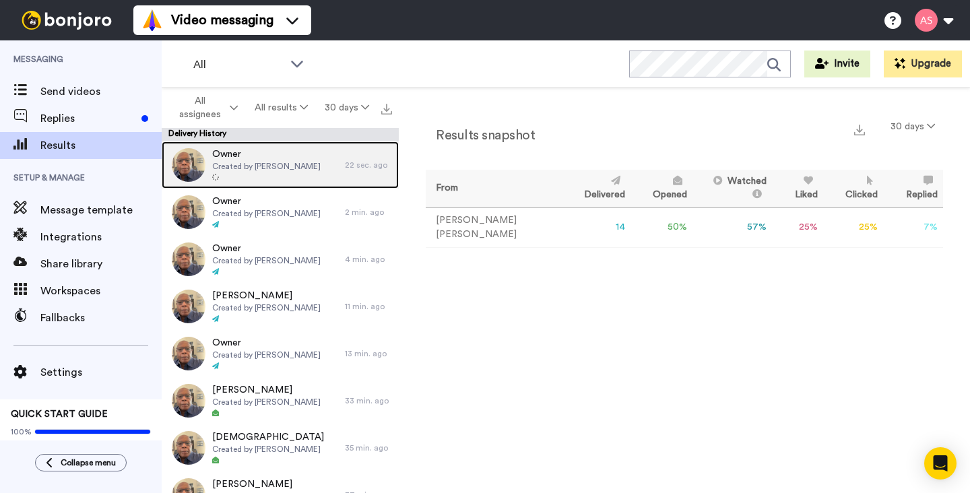
click at [242, 166] on span "Created by [PERSON_NAME]" at bounding box center [266, 166] width 108 height 11
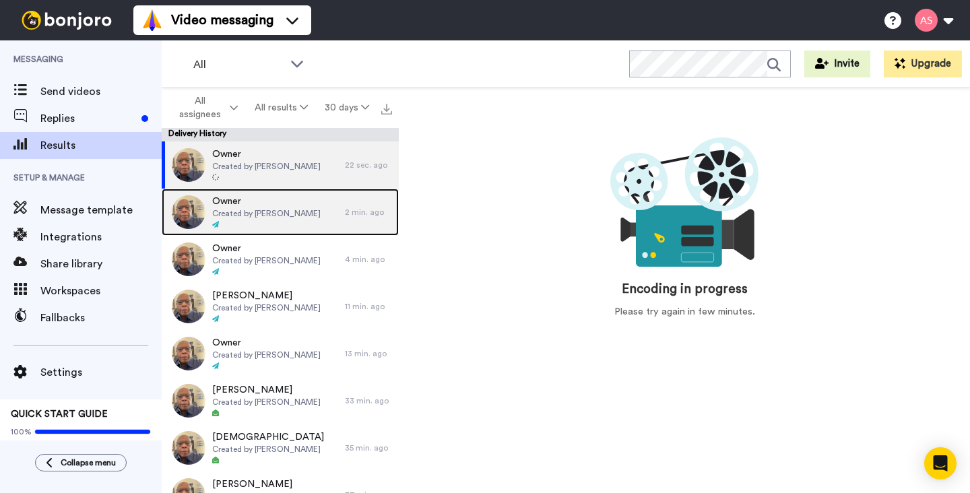
click at [243, 208] on span "Created by [PERSON_NAME]" at bounding box center [266, 213] width 108 height 11
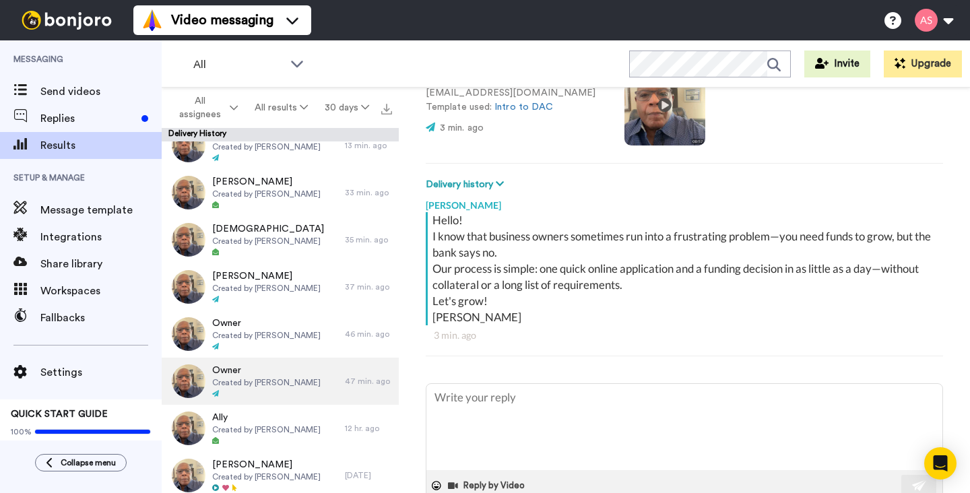
scroll to position [212, 0]
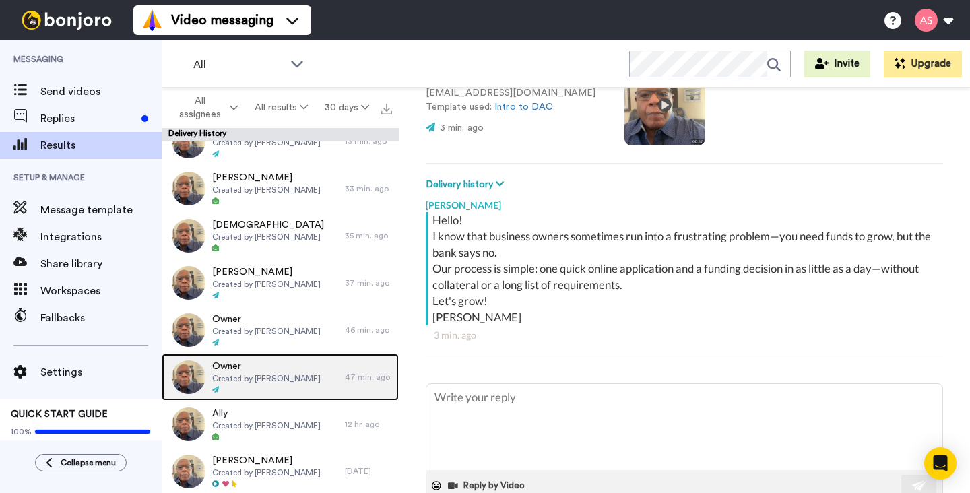
click at [278, 383] on span "Created by [PERSON_NAME]" at bounding box center [266, 378] width 108 height 11
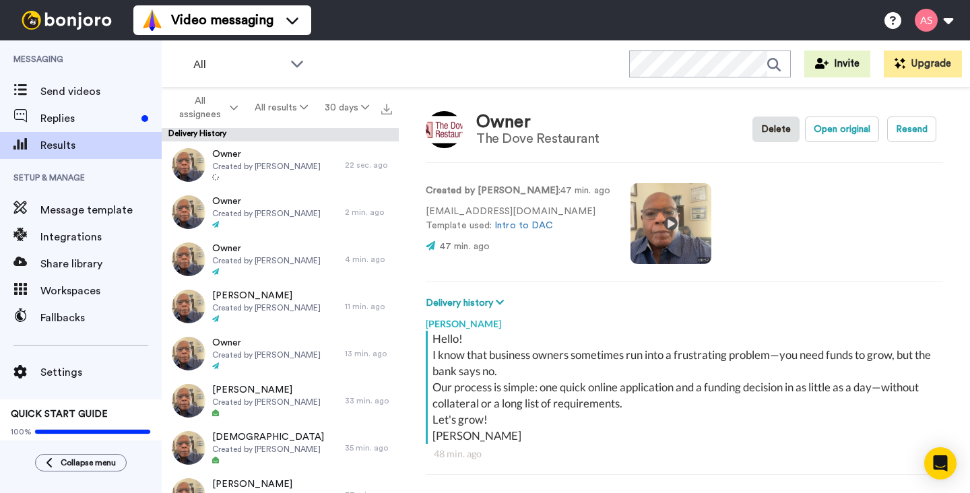
scroll to position [4, 0]
click at [656, 222] on video at bounding box center [671, 224] width 81 height 81
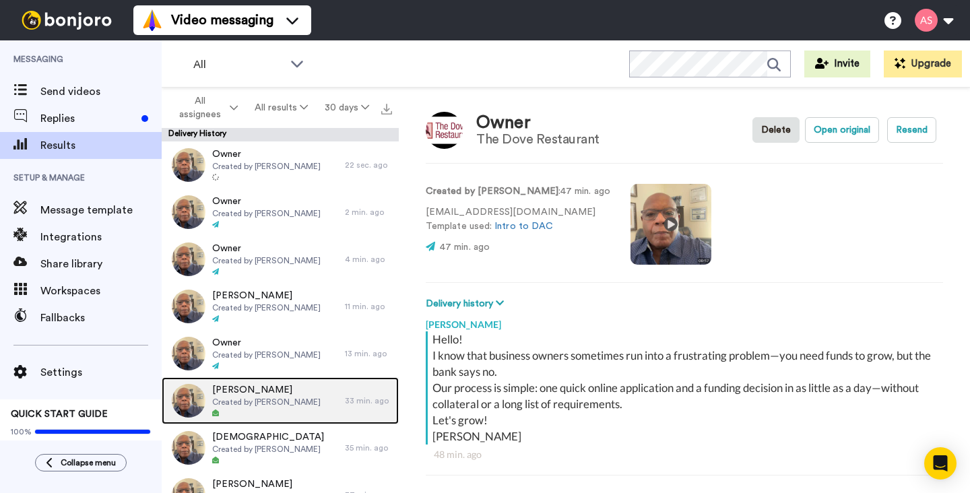
click at [274, 397] on span "Created by Alvin Slaughter" at bounding box center [266, 402] width 108 height 11
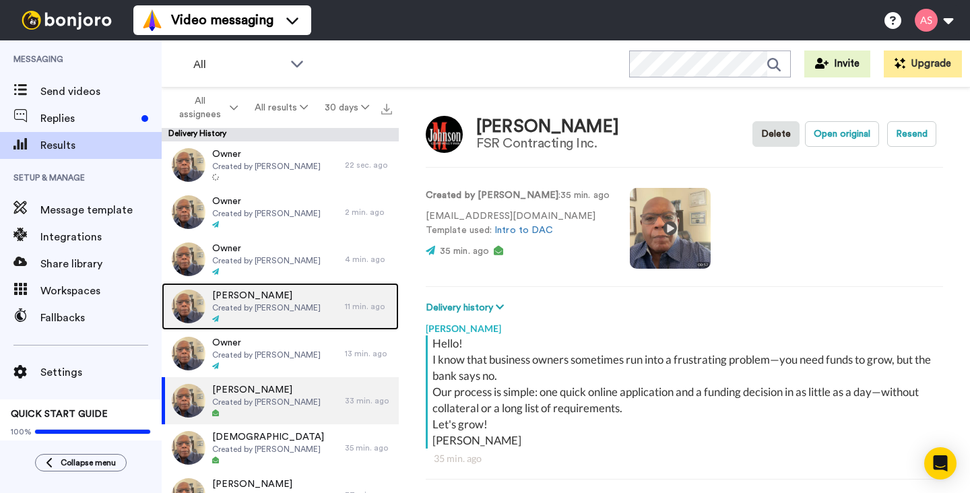
click at [278, 313] on div "Jay Whipp Created by Alvin Slaughter" at bounding box center [266, 306] width 108 height 35
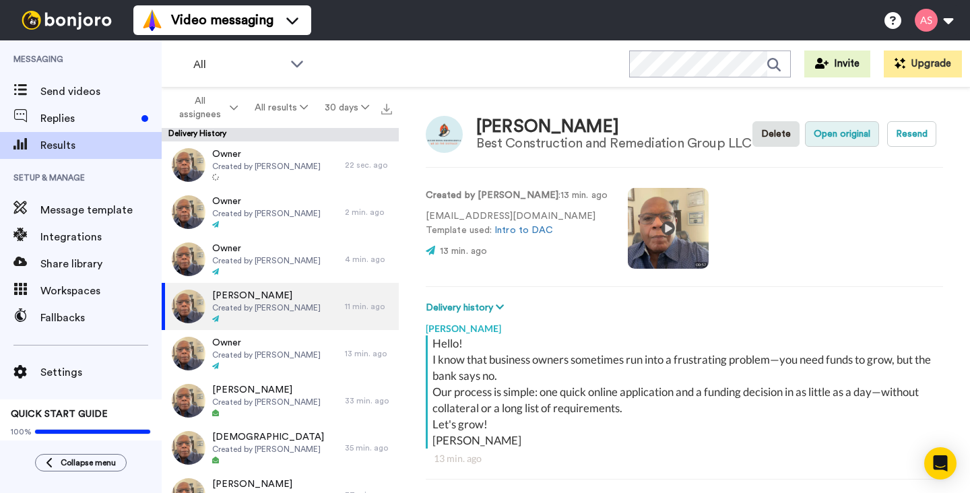
click at [832, 138] on button "Open original" at bounding box center [842, 134] width 74 height 26
type textarea "x"
click at [68, 148] on span "Results" at bounding box center [100, 145] width 121 height 16
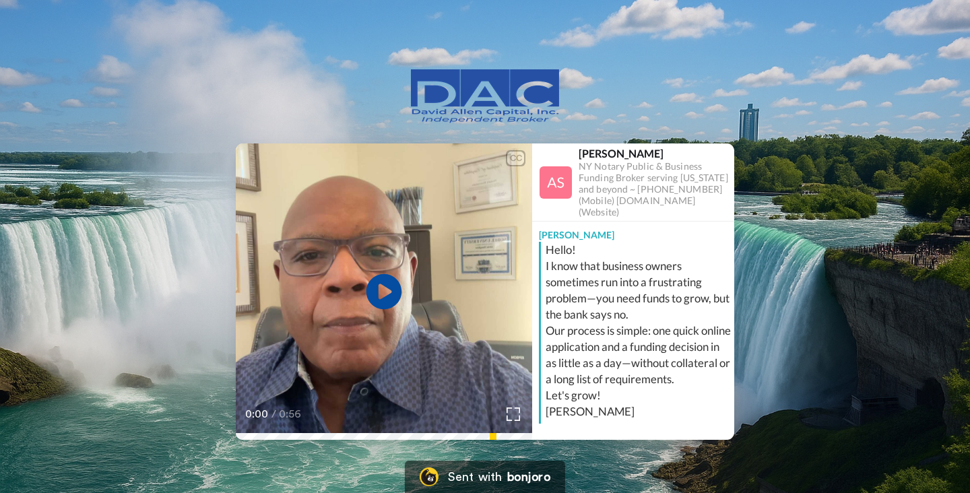
click at [387, 294] on icon "Play/Pause" at bounding box center [385, 292] width 36 height 64
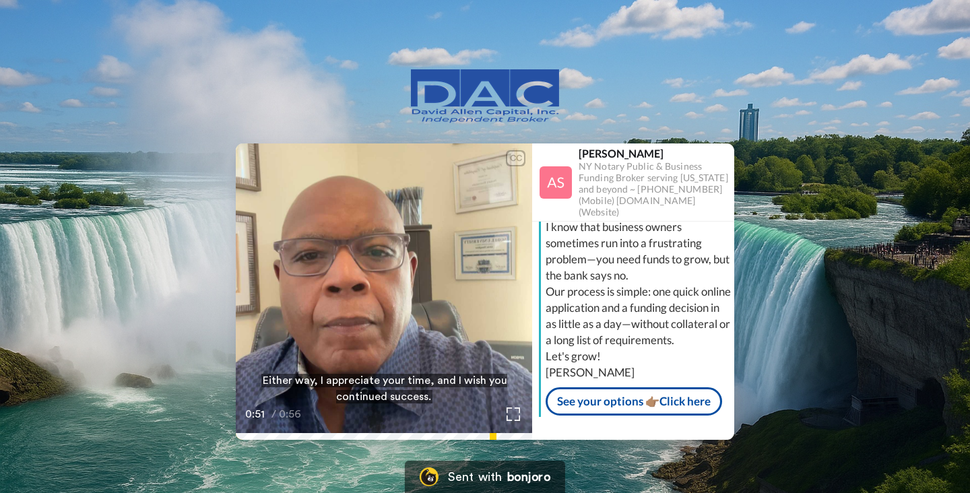
scroll to position [55, 0]
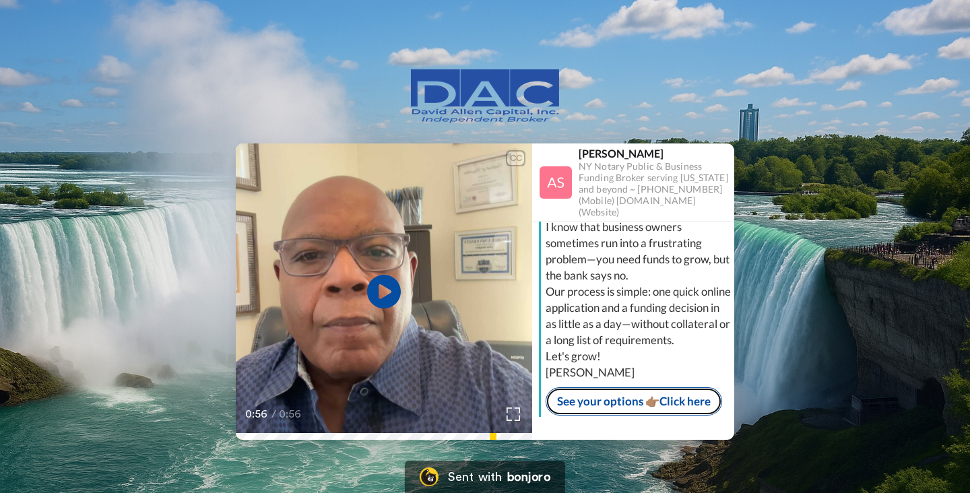
click at [647, 402] on link "See your options 👉🏽Click here" at bounding box center [634, 401] width 177 height 28
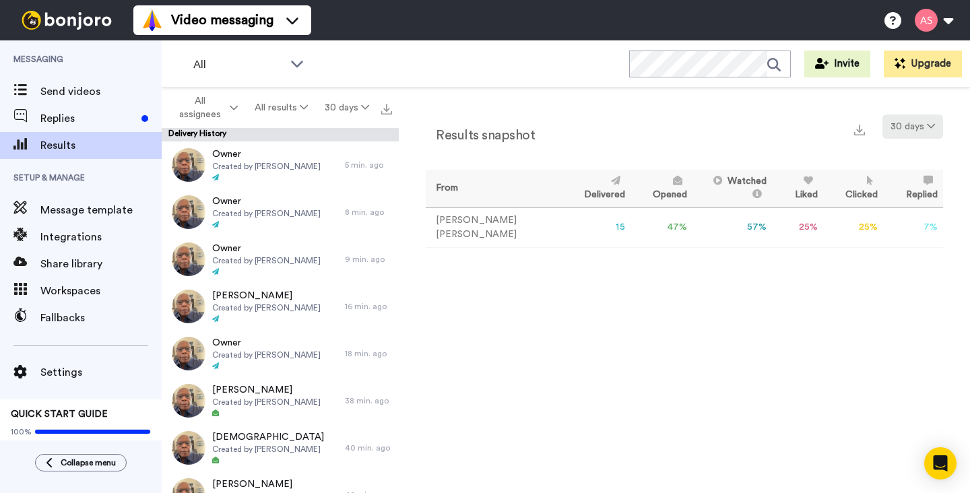
click at [936, 124] on button "30 days" at bounding box center [913, 127] width 61 height 24
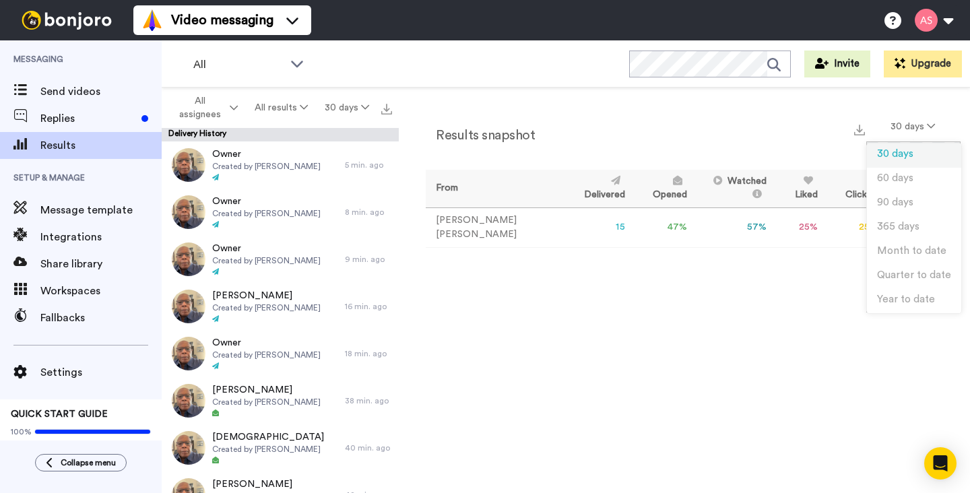
click at [903, 149] on span "30 days" at bounding box center [895, 154] width 36 height 10
click at [477, 228] on td "[PERSON_NAME]" at bounding box center [493, 228] width 135 height 40
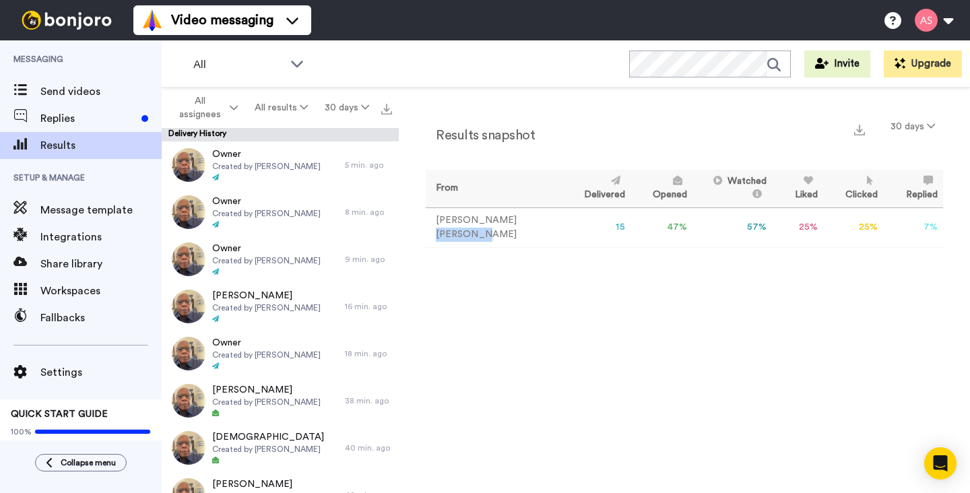
click at [477, 228] on td "[PERSON_NAME]" at bounding box center [493, 228] width 135 height 40
click at [772, 219] on td "25 %" at bounding box center [797, 228] width 51 height 40
click at [734, 281] on div "Results snapshot 30 days From Delivered Opened Watched Liked Clicked Replied Fa…" at bounding box center [684, 294] width 571 height 412
click at [361, 108] on icon at bounding box center [365, 106] width 8 height 9
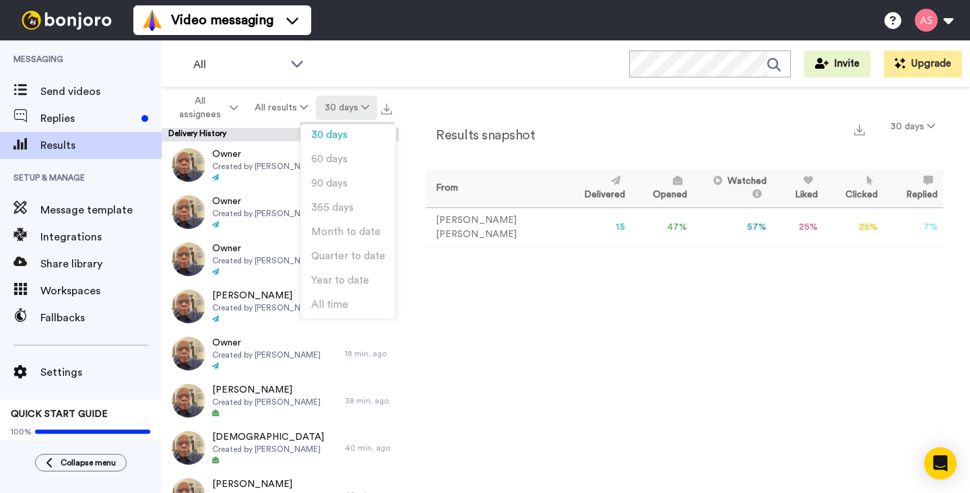
click at [361, 108] on icon at bounding box center [365, 106] width 8 height 9
click at [304, 108] on icon at bounding box center [304, 106] width 8 height 9
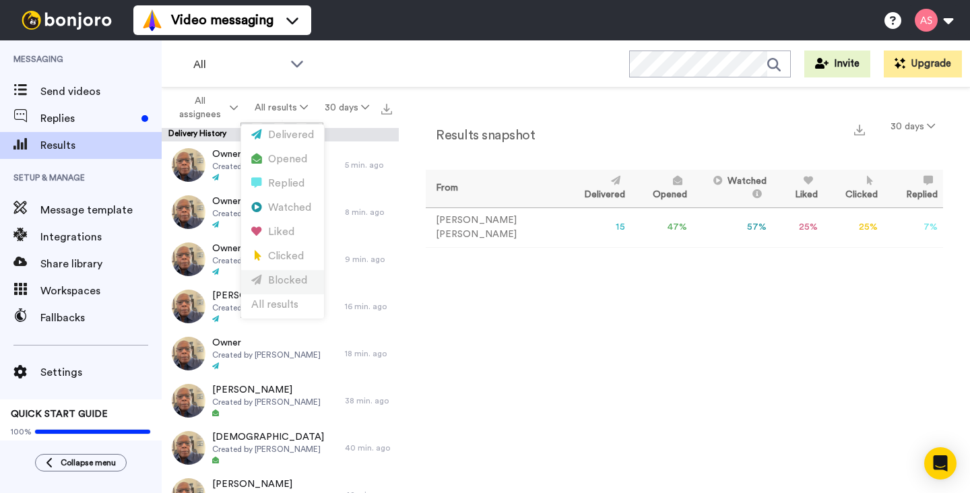
click at [288, 278] on div "Blocked" at bounding box center [282, 281] width 63 height 15
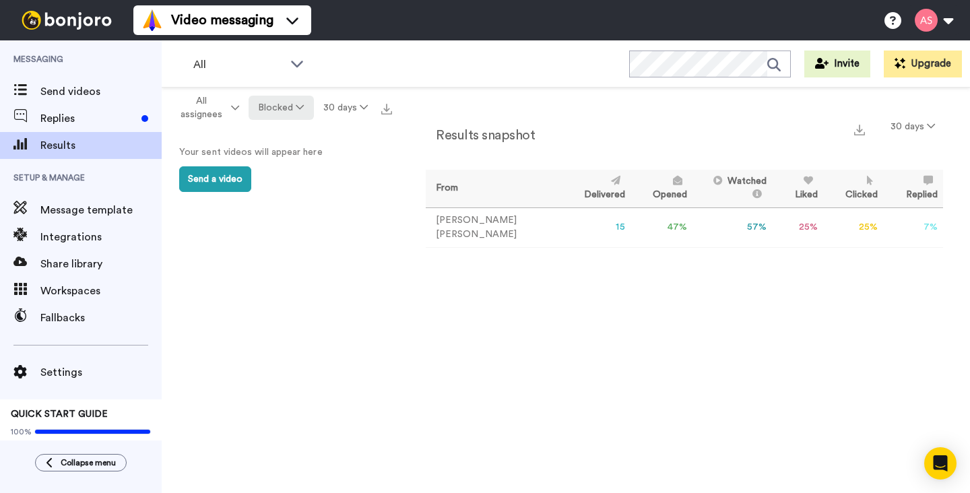
click at [299, 108] on icon at bounding box center [300, 106] width 8 height 9
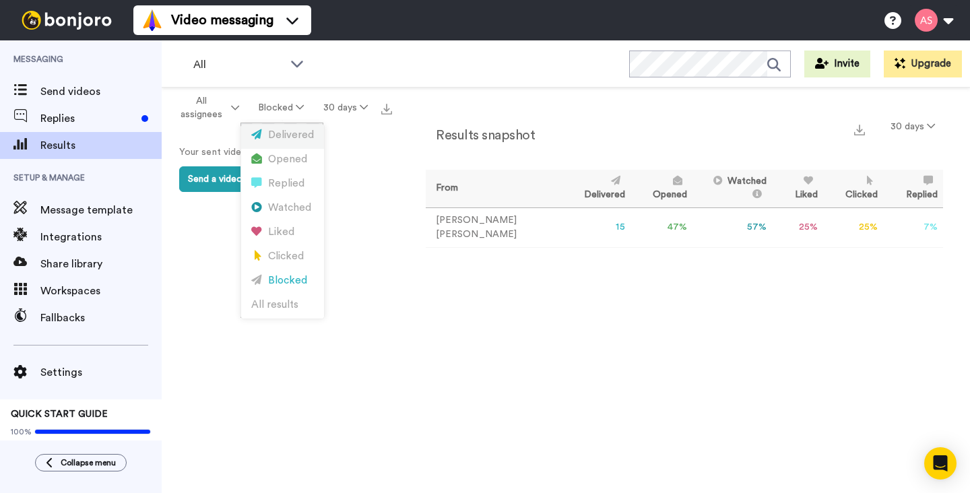
click at [293, 132] on div "Delivered" at bounding box center [282, 135] width 63 height 15
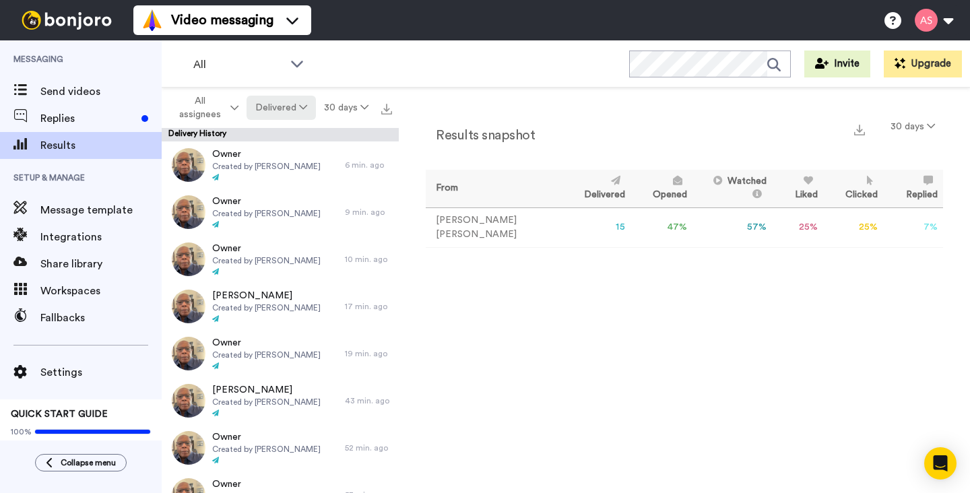
click at [302, 110] on icon at bounding box center [303, 106] width 8 height 9
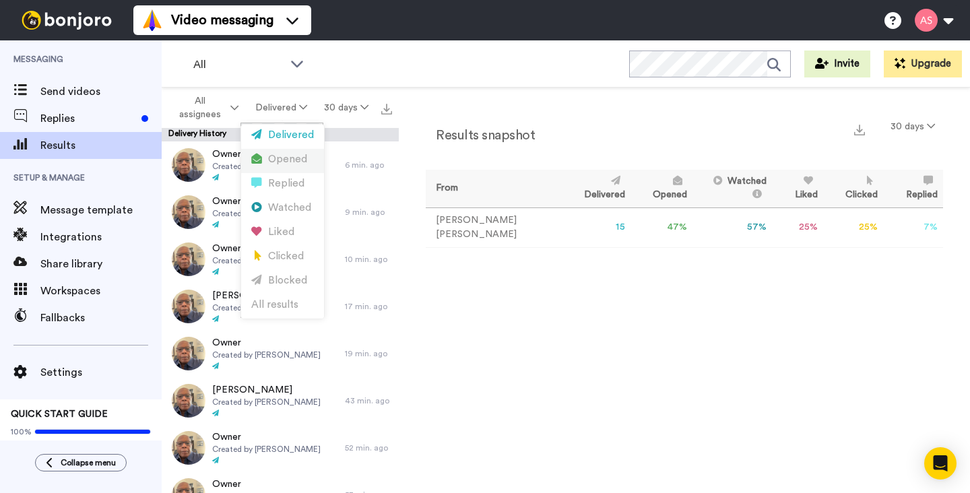
click at [294, 155] on div "Opened" at bounding box center [282, 159] width 63 height 15
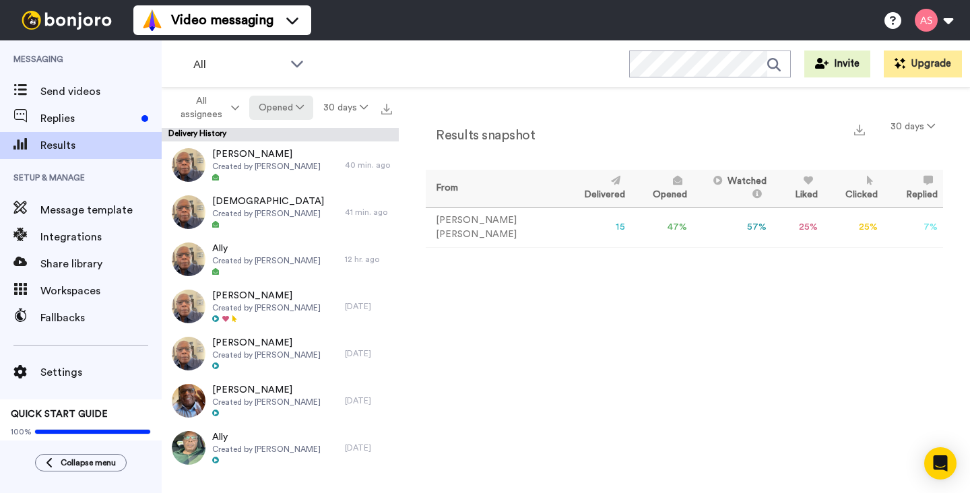
click at [297, 112] on icon at bounding box center [300, 106] width 8 height 9
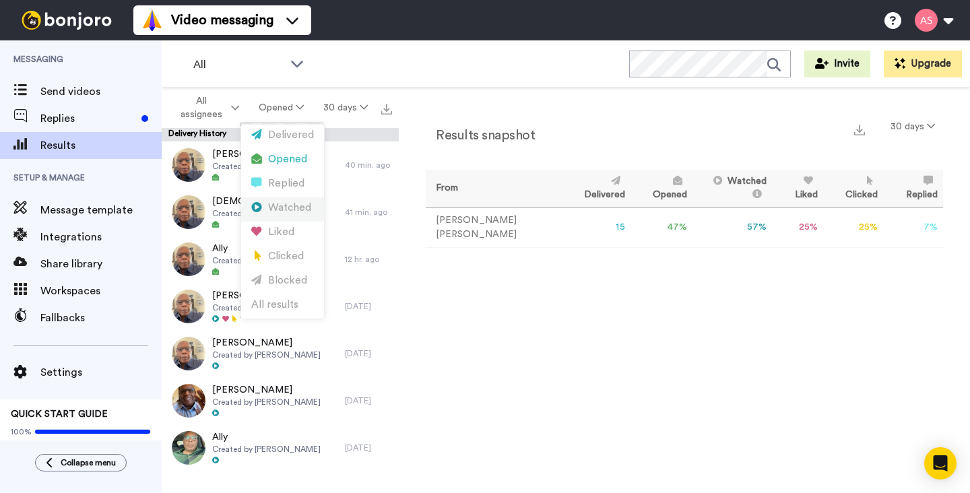
click at [296, 204] on div "Watched" at bounding box center [282, 208] width 63 height 15
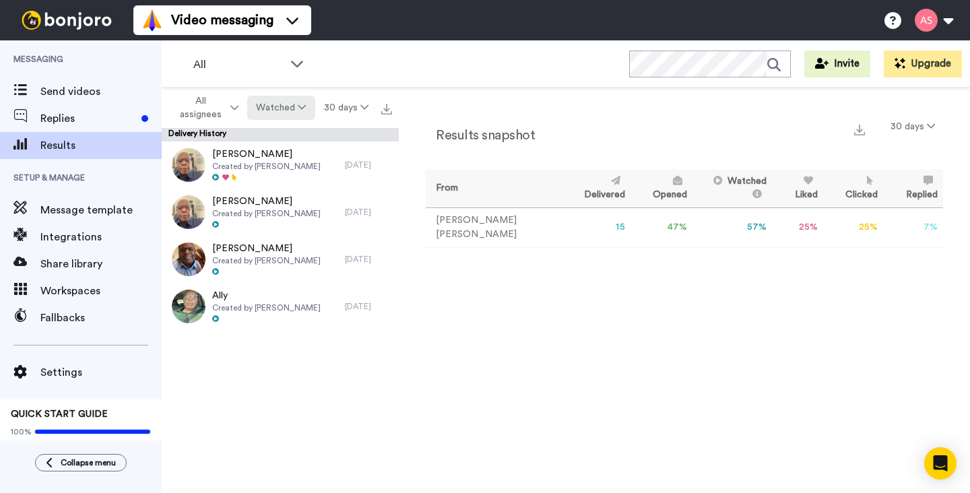
click at [302, 110] on icon at bounding box center [302, 106] width 8 height 9
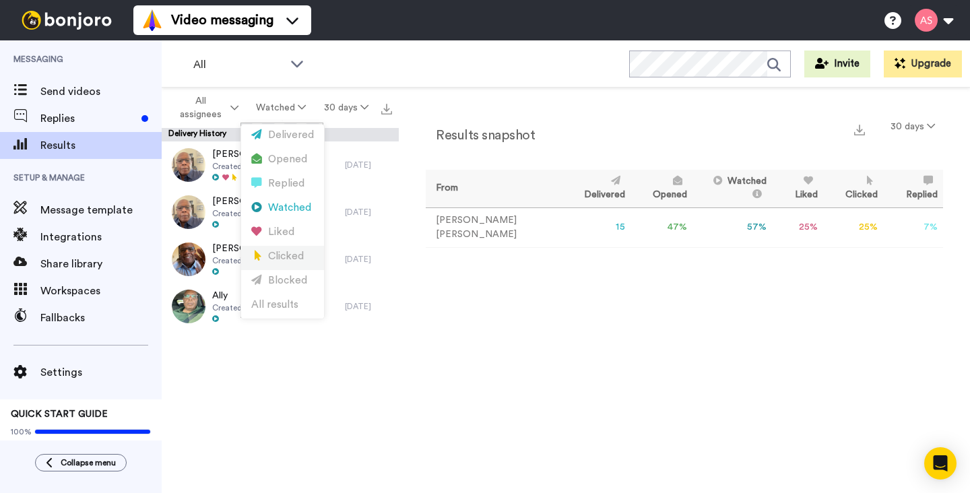
click at [294, 251] on div "Clicked" at bounding box center [282, 256] width 63 height 15
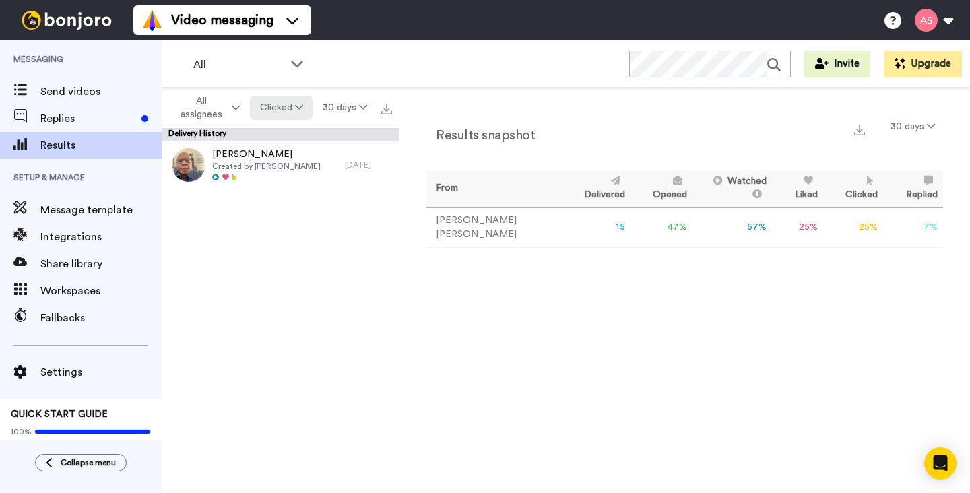
click at [295, 108] on icon at bounding box center [299, 106] width 8 height 9
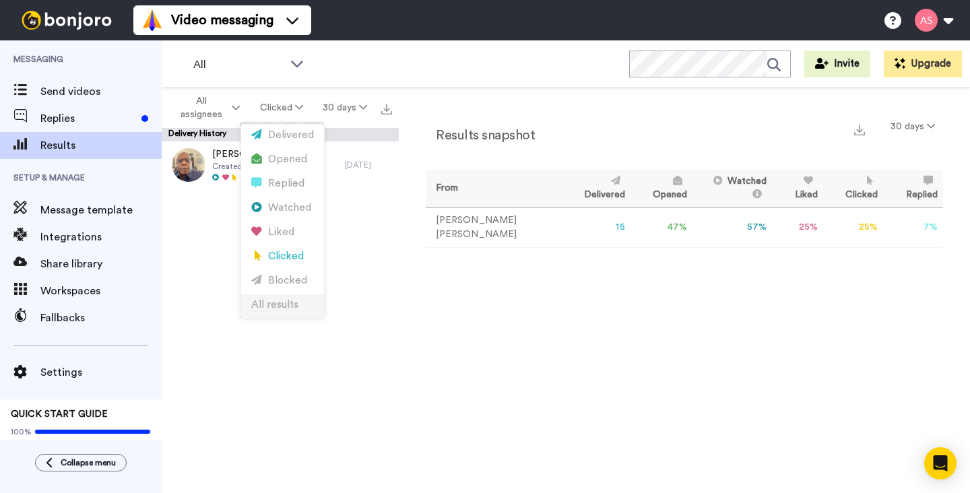
click at [287, 301] on div "All results" at bounding box center [282, 305] width 63 height 15
